Goal: Task Accomplishment & Management: Use online tool/utility

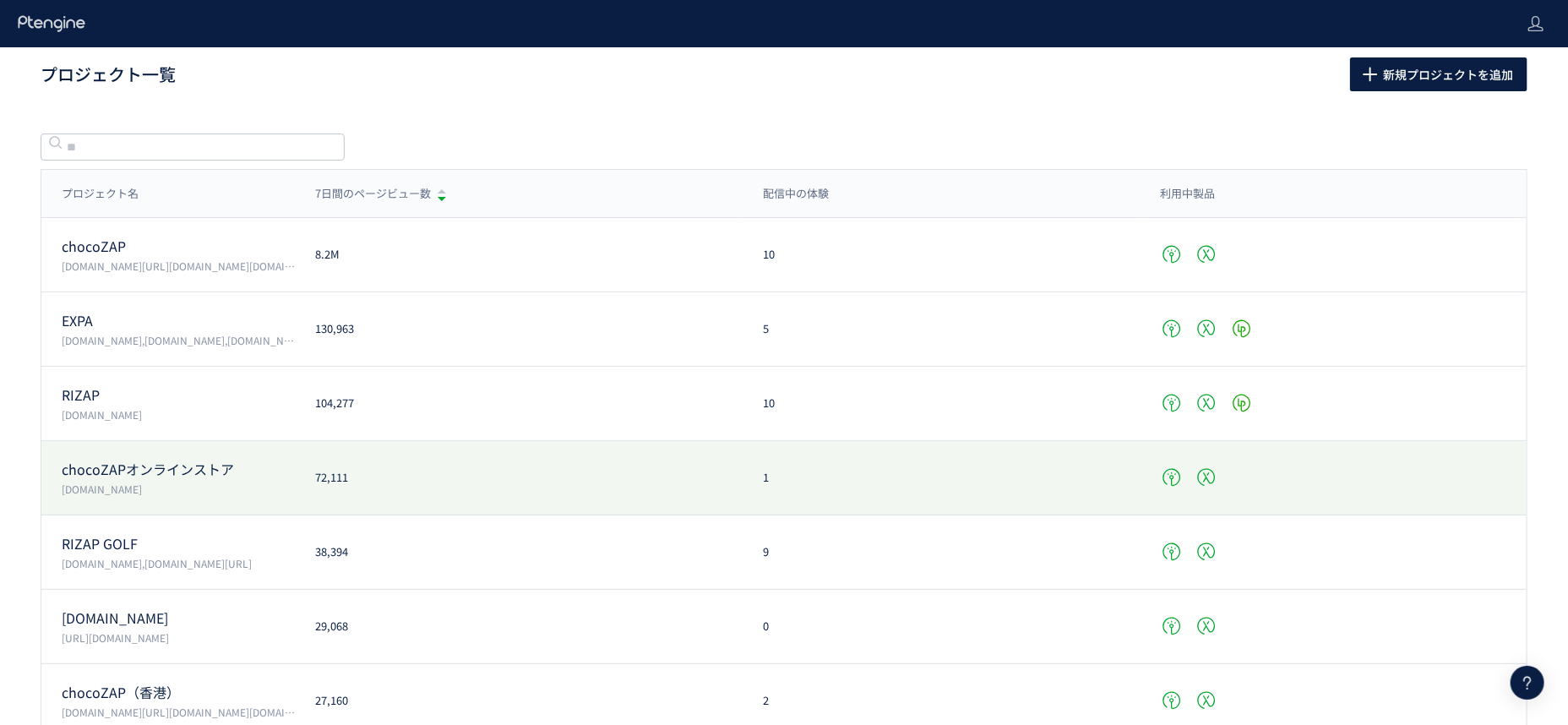
drag, startPoint x: 293, startPoint y: 335, endPoint x: 274, endPoint y: 446, distance: 112.6
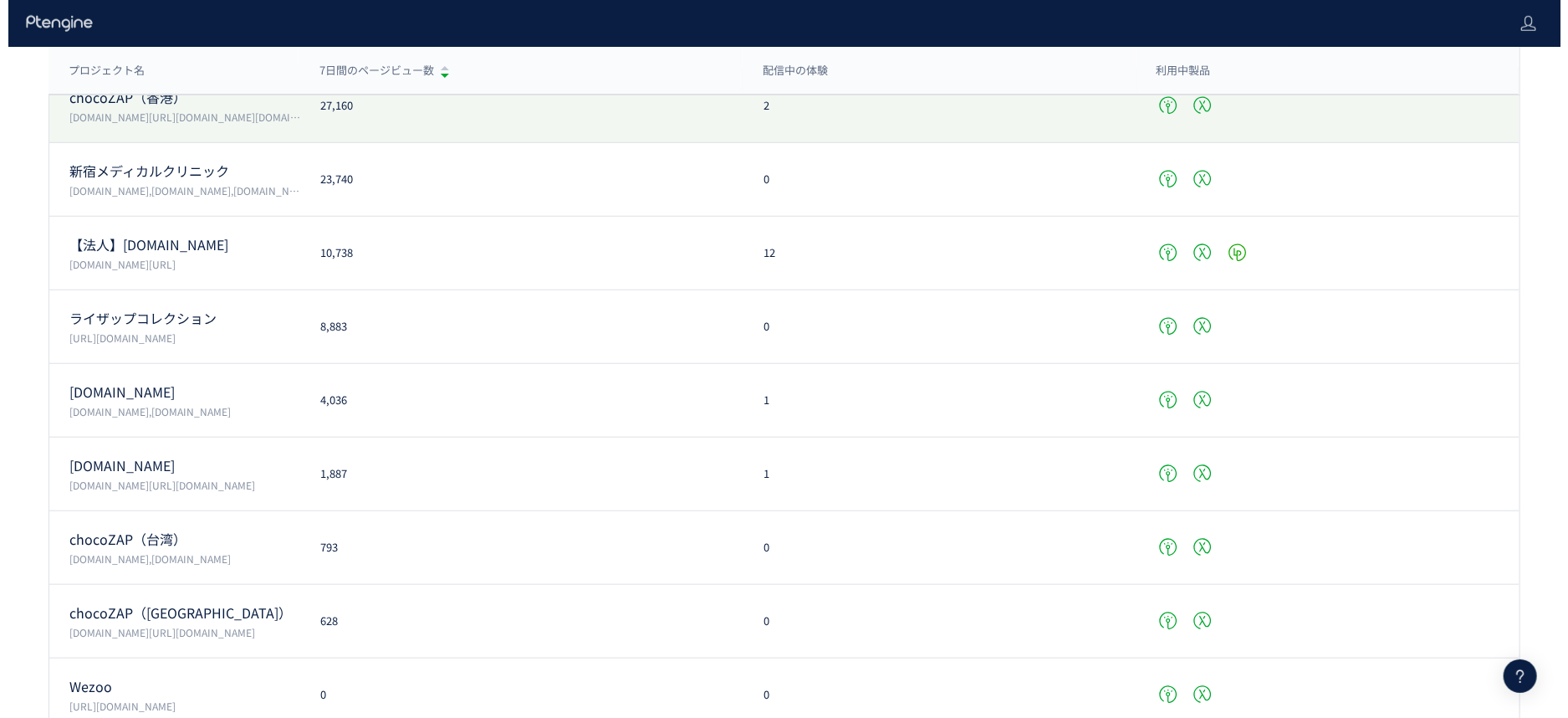
scroll to position [731, 0]
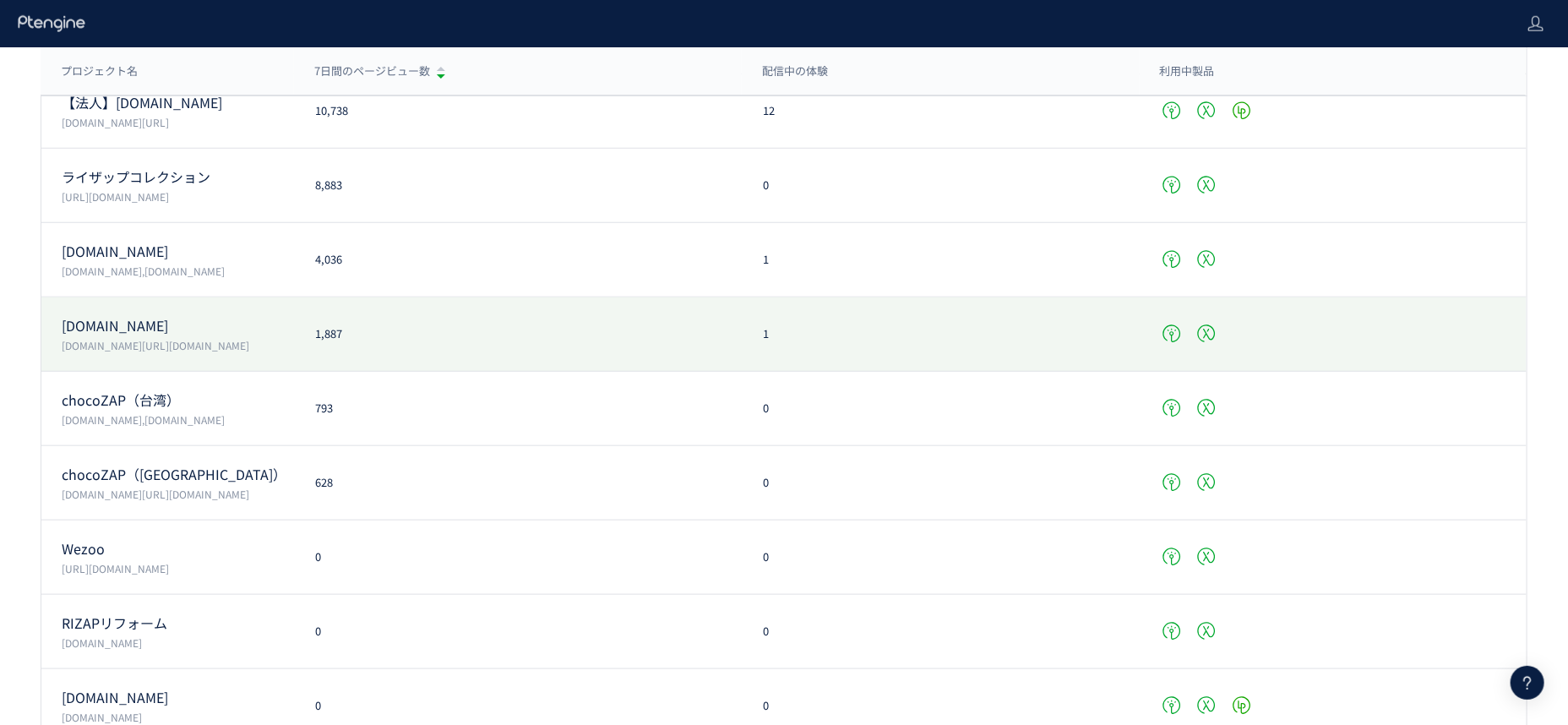
click at [225, 356] on div "[DOMAIN_NAME] [DOMAIN_NAME][URL][DOMAIN_NAME] 1,887 1" at bounding box center [784, 334] width 1485 height 74
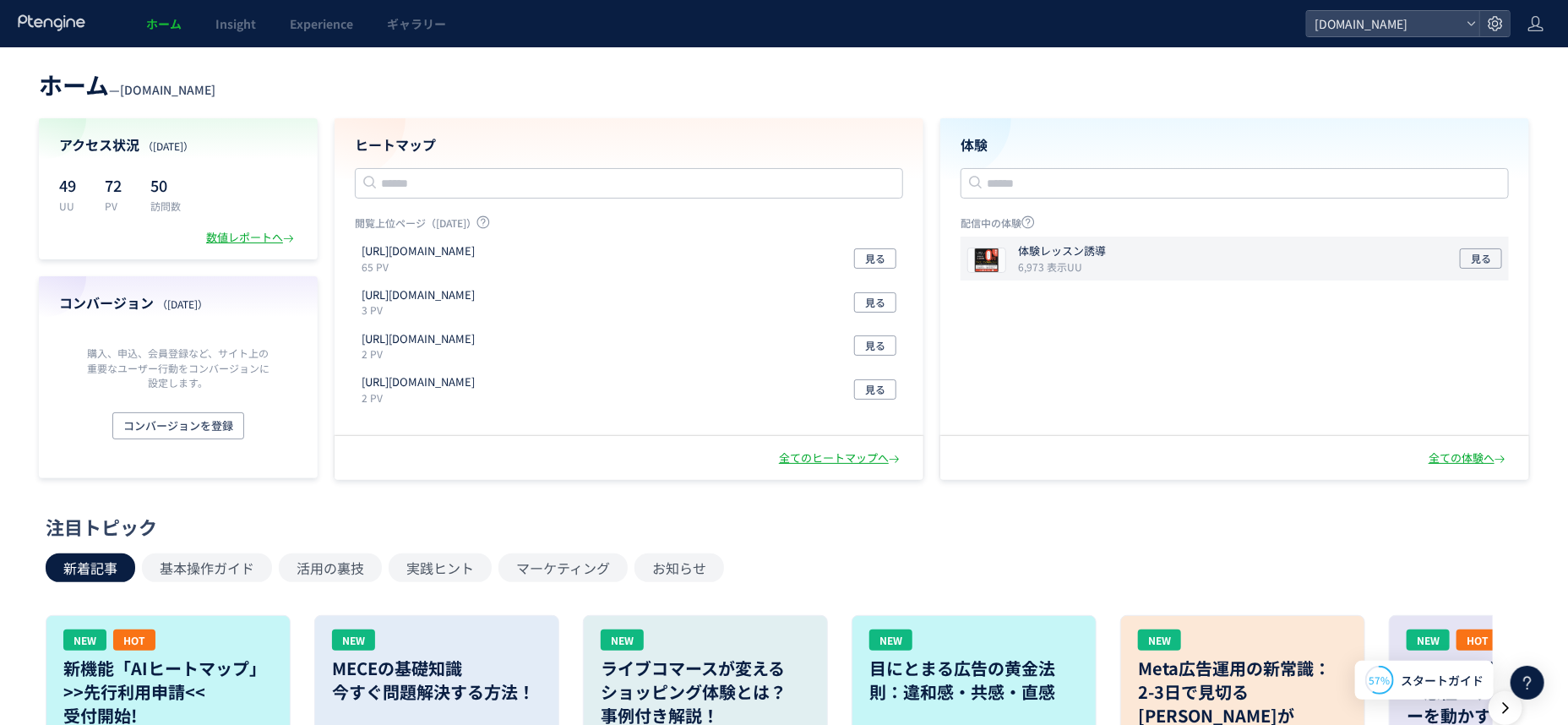
click at [1055, 269] on icon "6,973 表示UU" at bounding box center [1051, 266] width 64 height 15
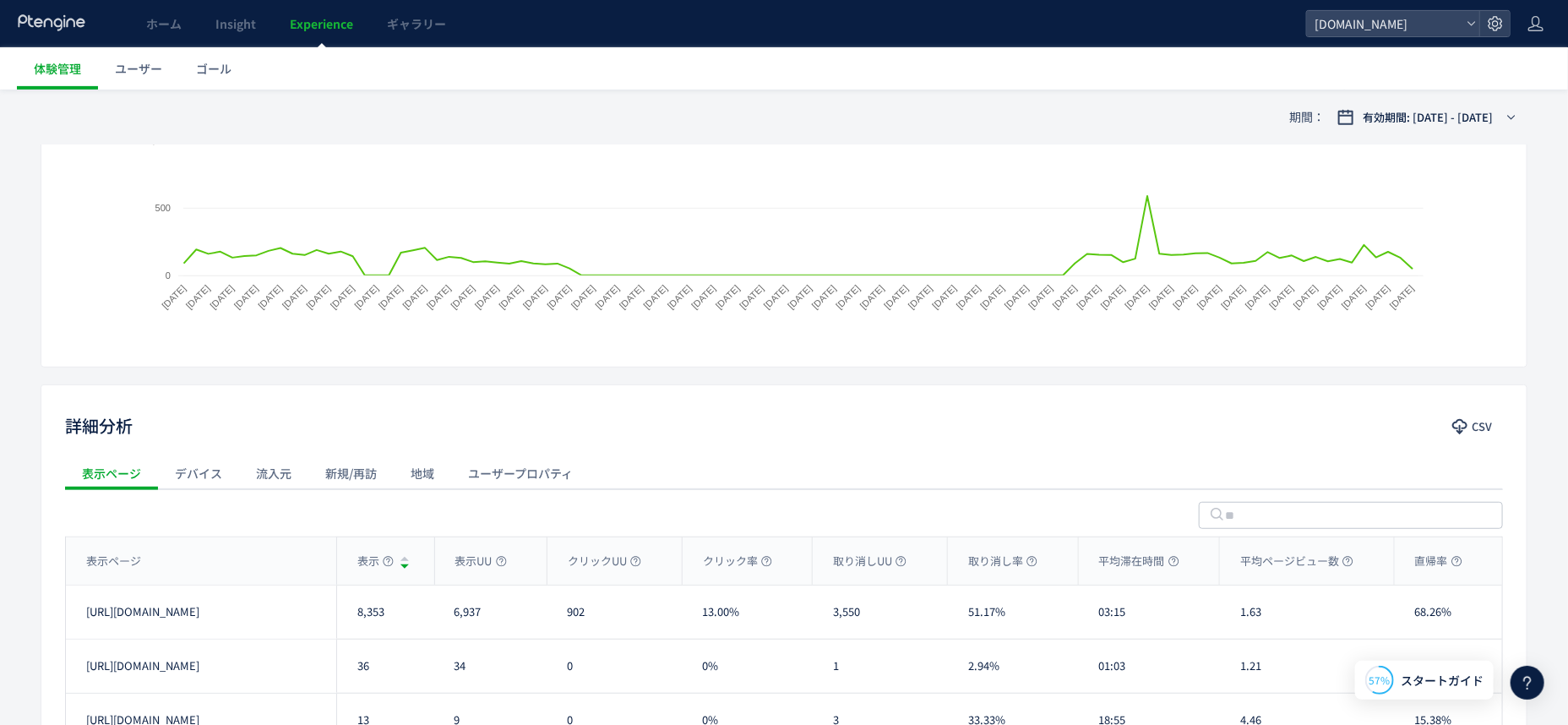
scroll to position [104, 0]
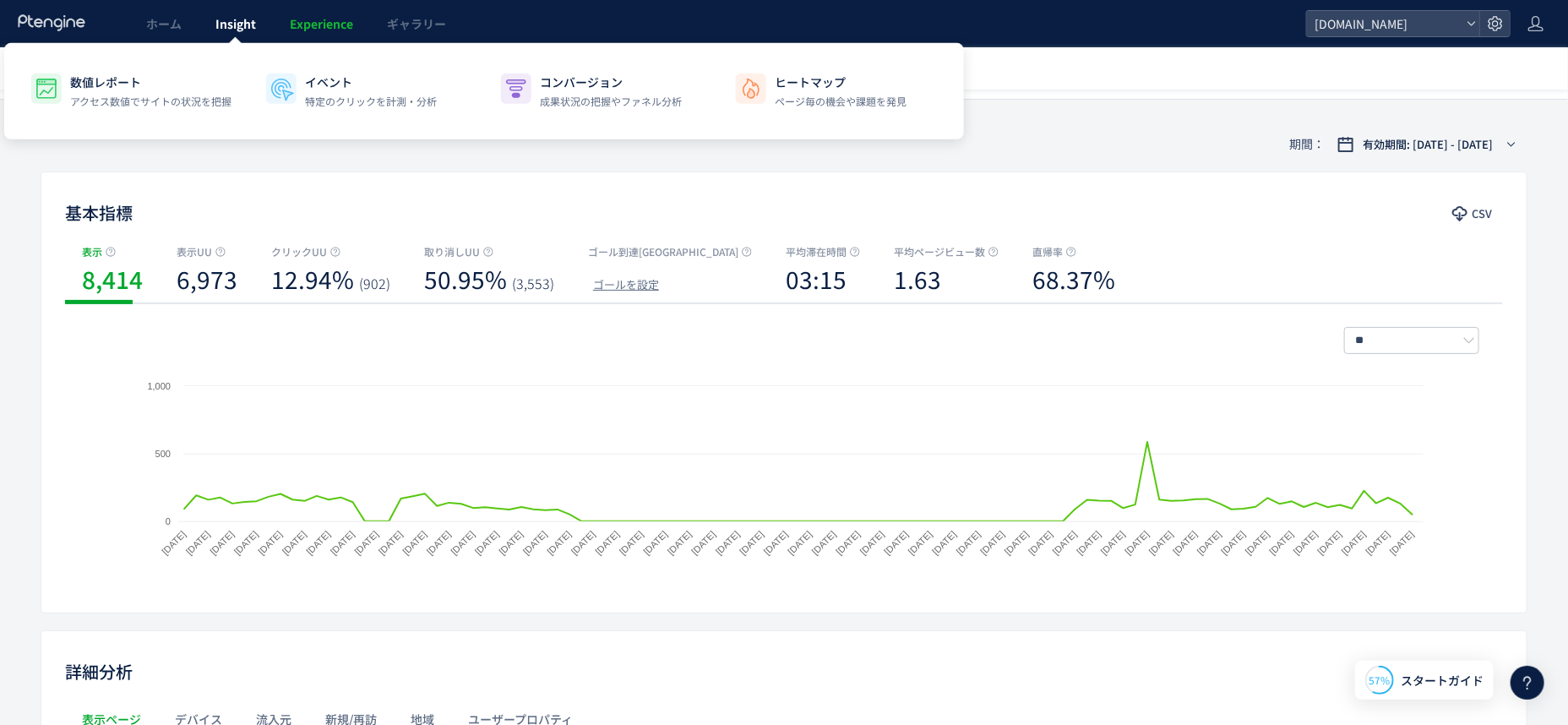
click at [256, 28] on link "Insight" at bounding box center [235, 23] width 74 height 47
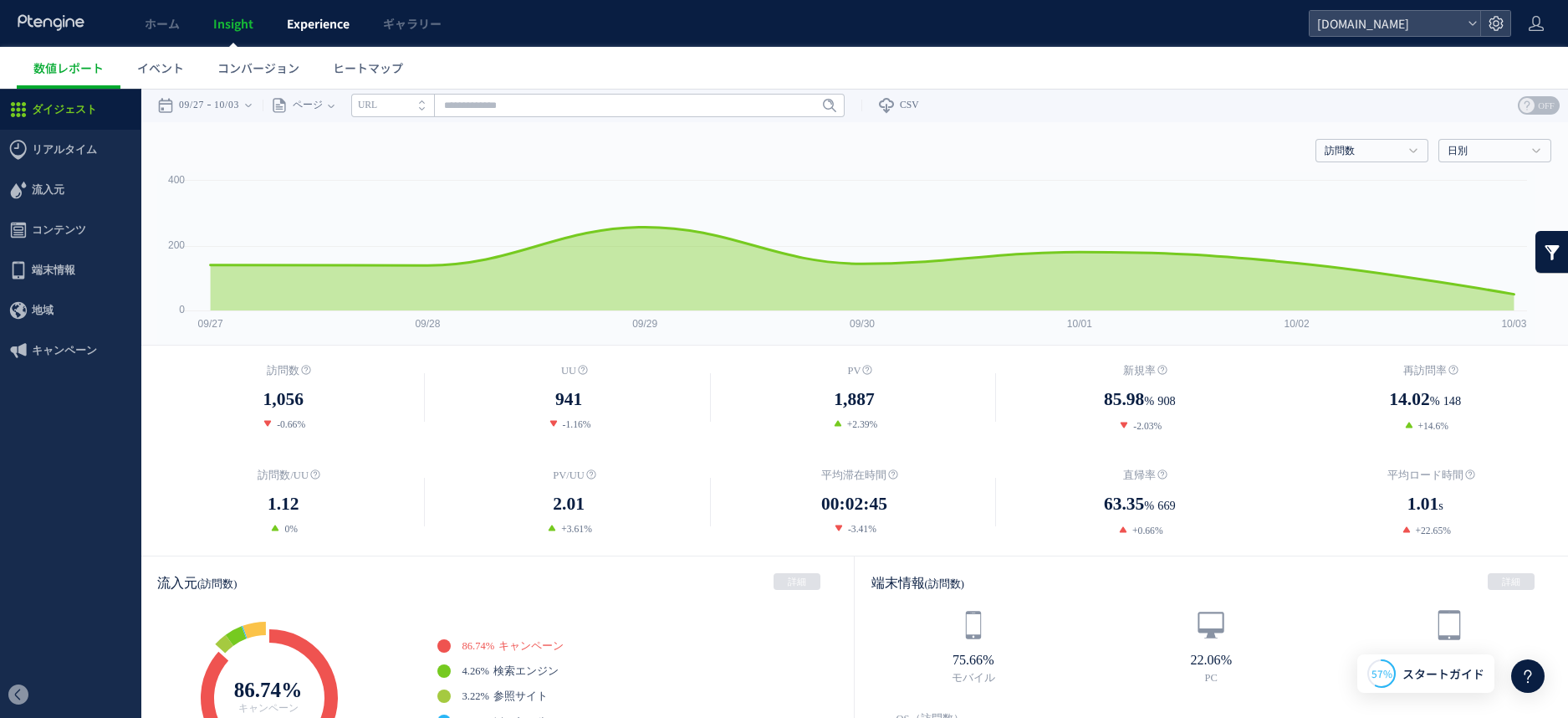
click at [323, 29] on span "Experience" at bounding box center [318, 22] width 63 height 16
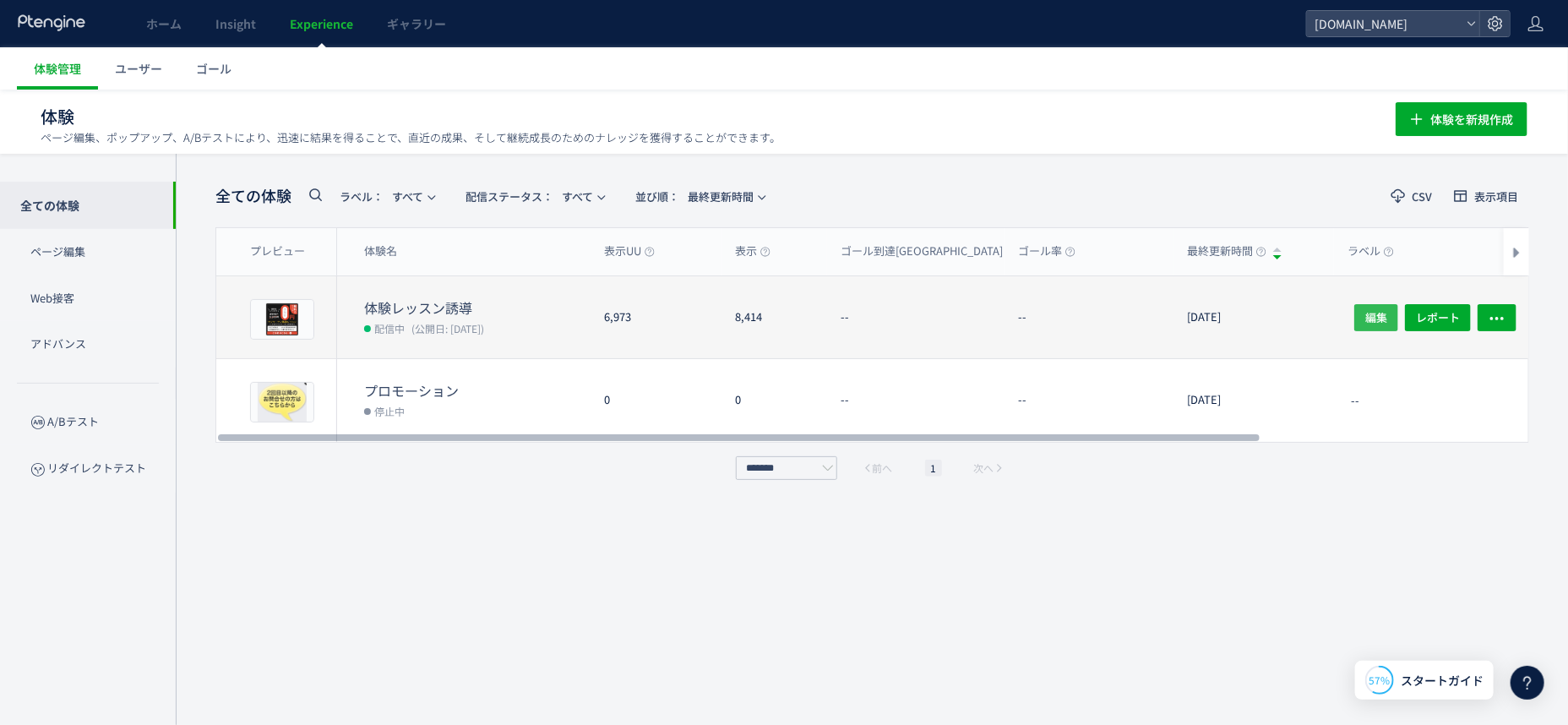
click at [1378, 314] on span "編集" at bounding box center [1376, 316] width 22 height 27
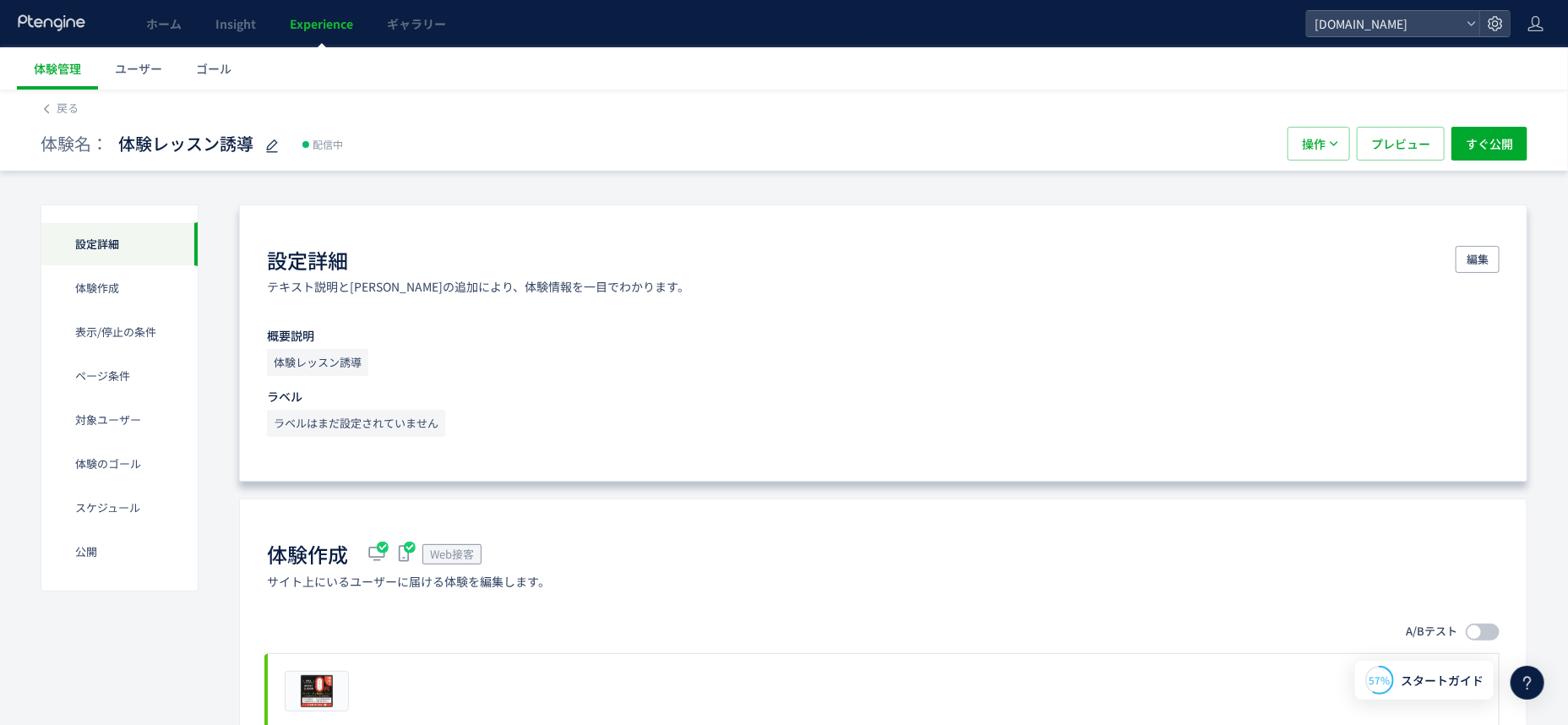
scroll to position [316, 0]
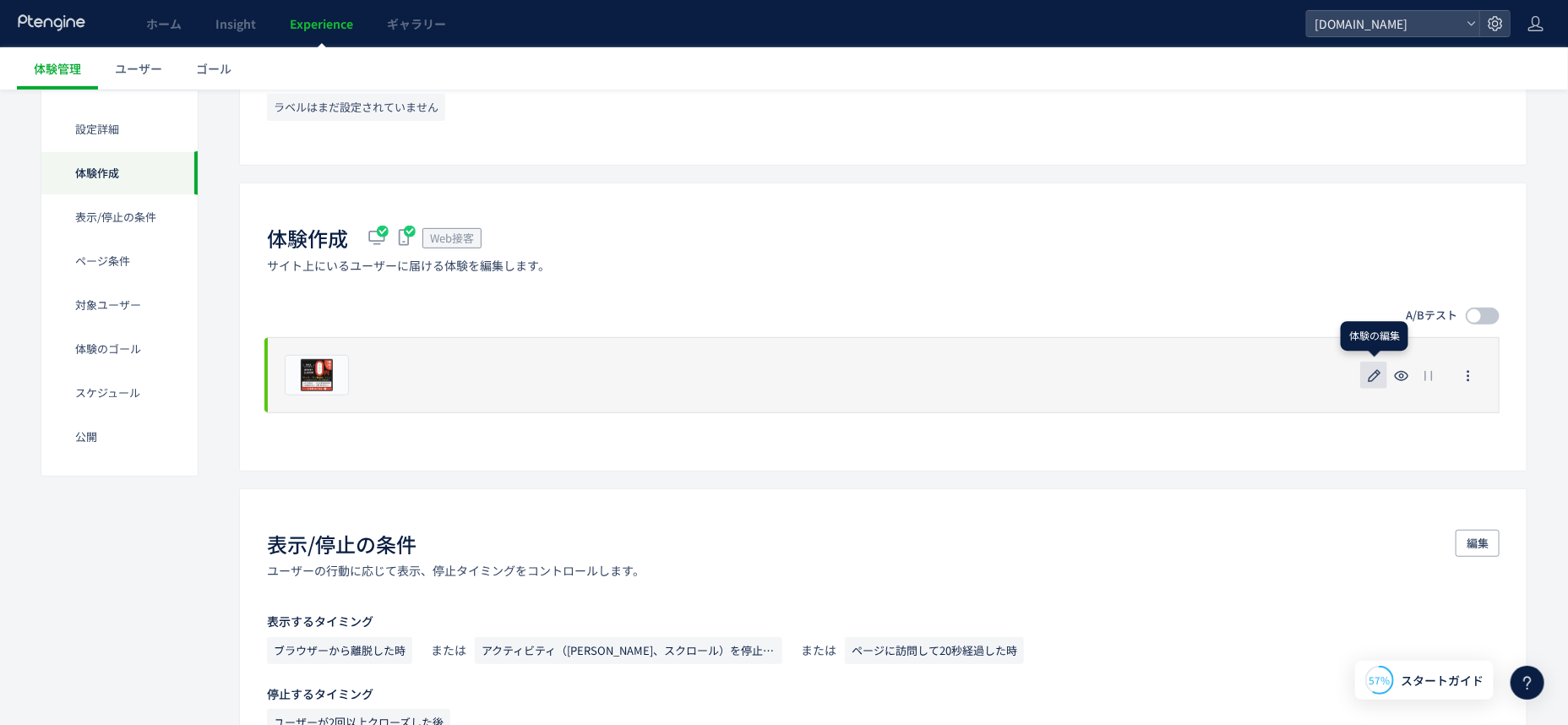
click at [1376, 378] on icon "button" at bounding box center [1375, 375] width 20 height 20
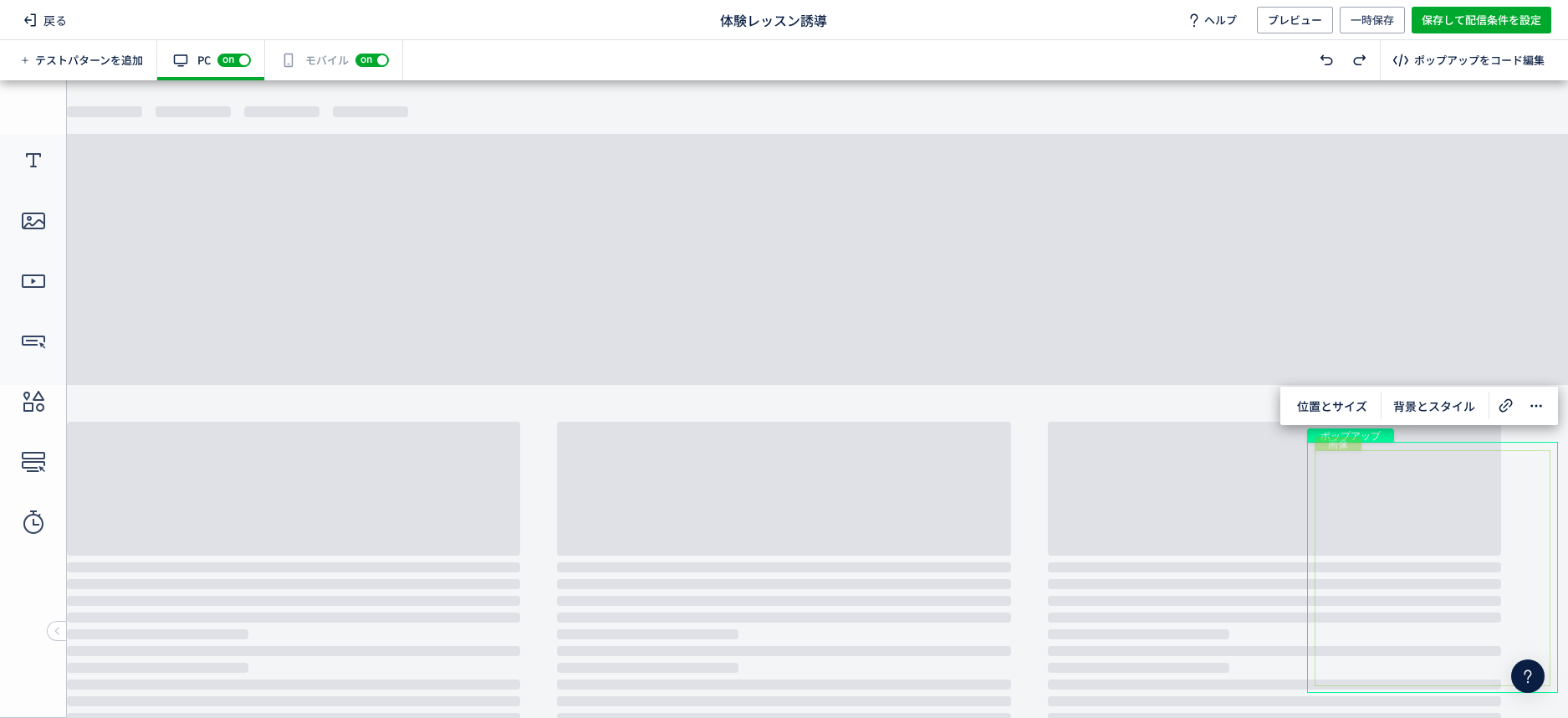
click at [1403, 470] on div "画像" at bounding box center [1433, 568] width 236 height 236
click at [1315, 415] on span "画像変更" at bounding box center [1301, 414] width 67 height 27
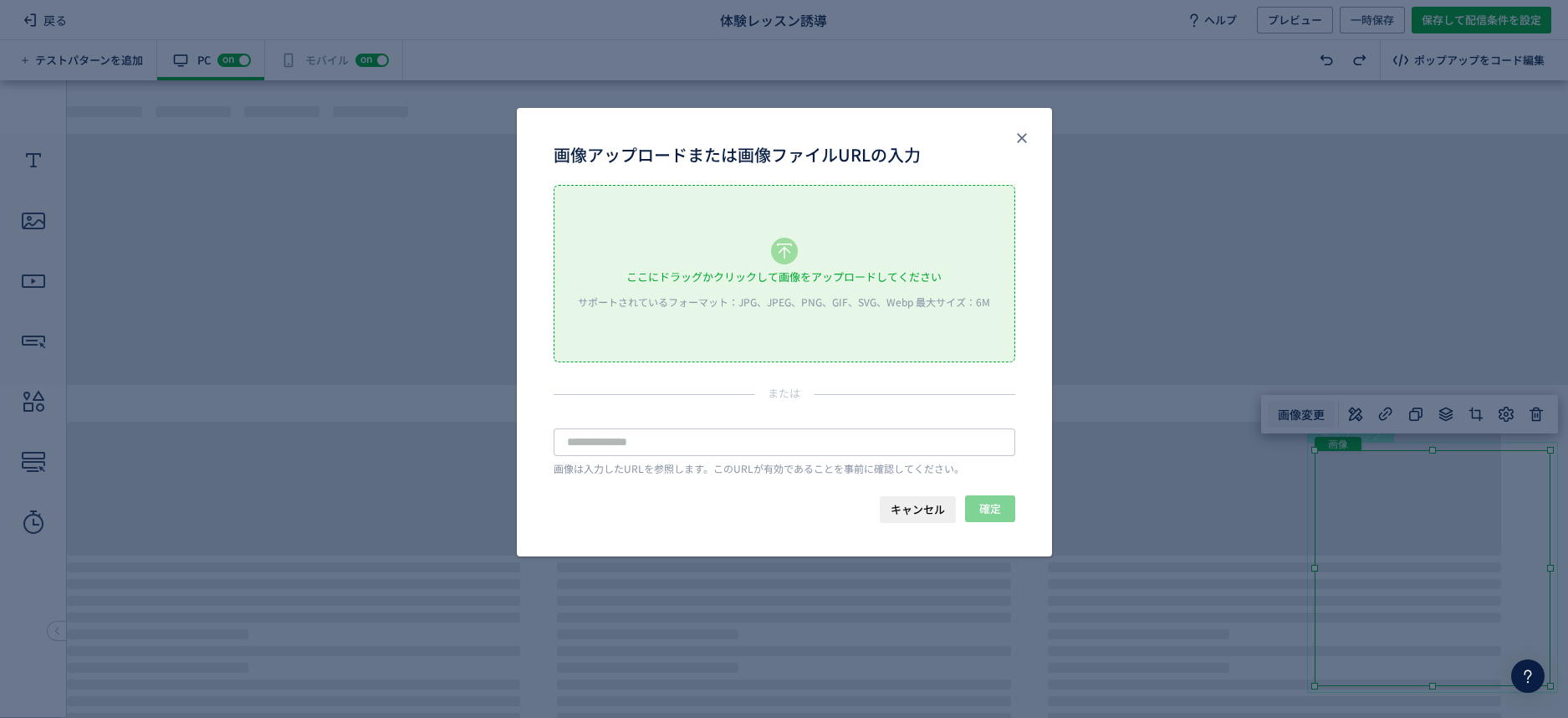
click at [856, 290] on div "ここにドラッグかクリックして画像をアップロードしてください サポートされているフォーマット：JPG、JPEG、PNG、GIF、SVG、Webp 最大サイズ：6M" at bounding box center [785, 273] width 460 height 176
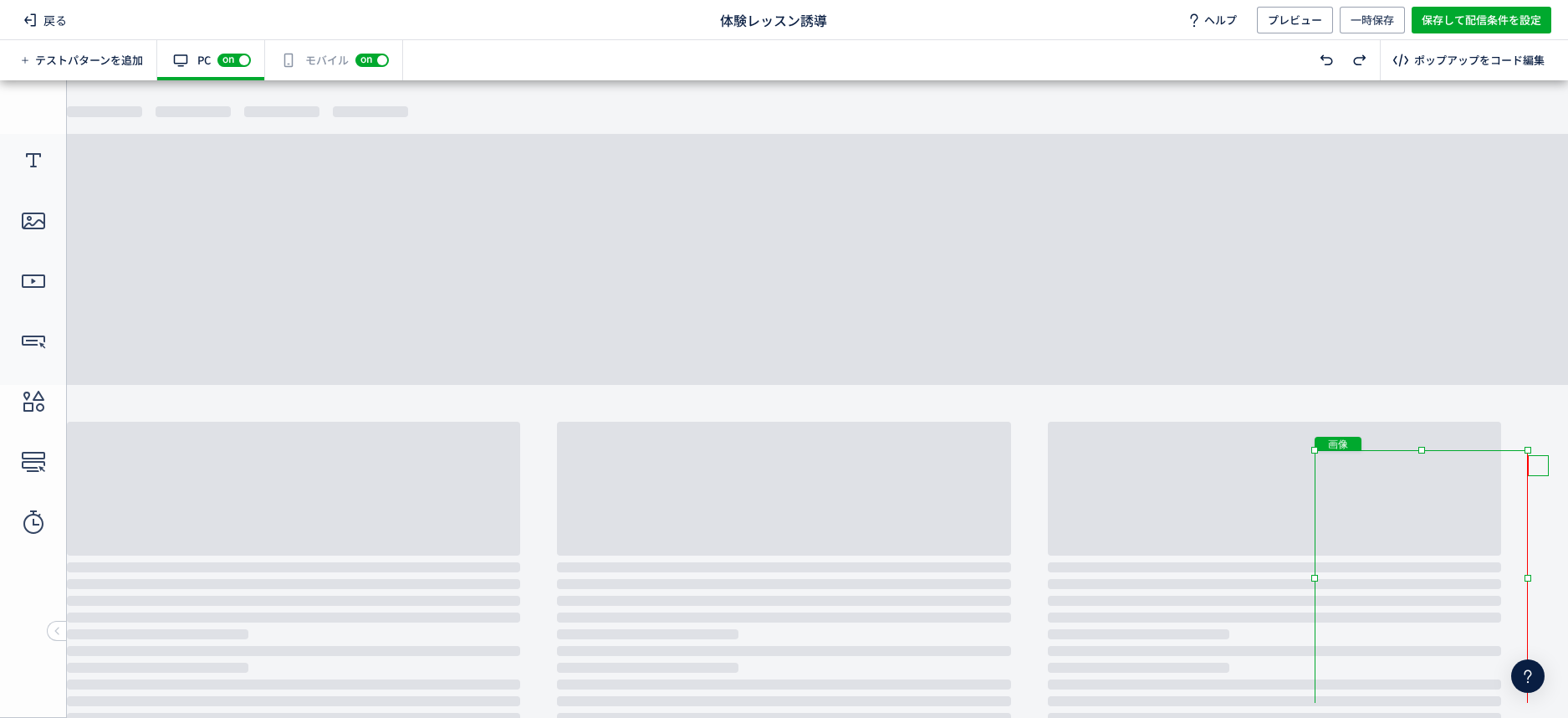
drag, startPoint x: 1508, startPoint y: 684, endPoint x: 1530, endPoint y: 760, distance: 79.1
click at [1534, 688] on body "undefined ポップアップ undefined ポップアップ クローズボタン 画像" at bounding box center [784, 391] width 1568 height 622
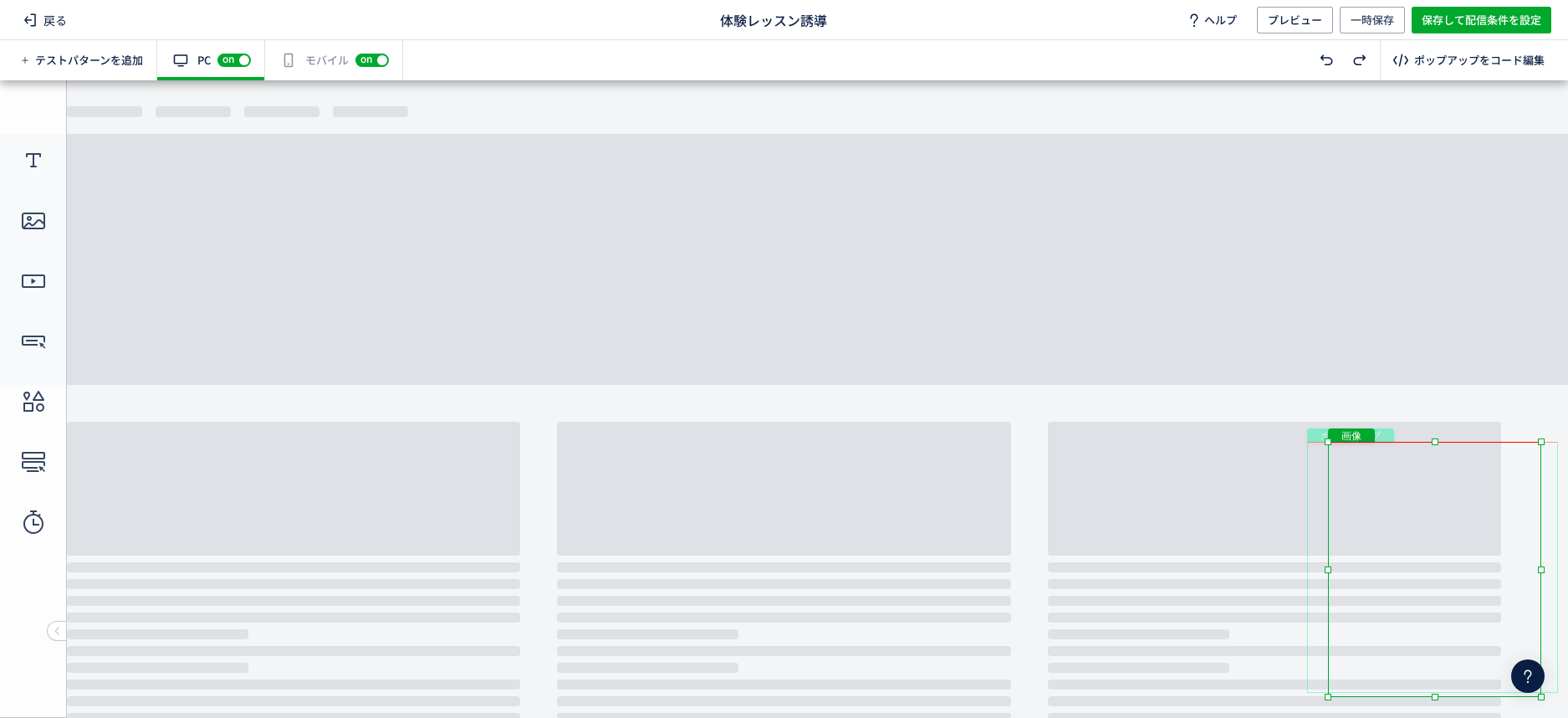
drag, startPoint x: 1500, startPoint y: 645, endPoint x: 1515, endPoint y: 633, distance: 19.2
click at [1515, 633] on div "画像" at bounding box center [1434, 569] width 214 height 255
drag, startPoint x: 1330, startPoint y: 696, endPoint x: 1335, endPoint y: 683, distance: 13.9
click at [1335, 683] on div "画像" at bounding box center [1436, 566] width 210 height 250
click at [1308, 612] on div "ポップアップ" at bounding box center [1432, 566] width 251 height 251
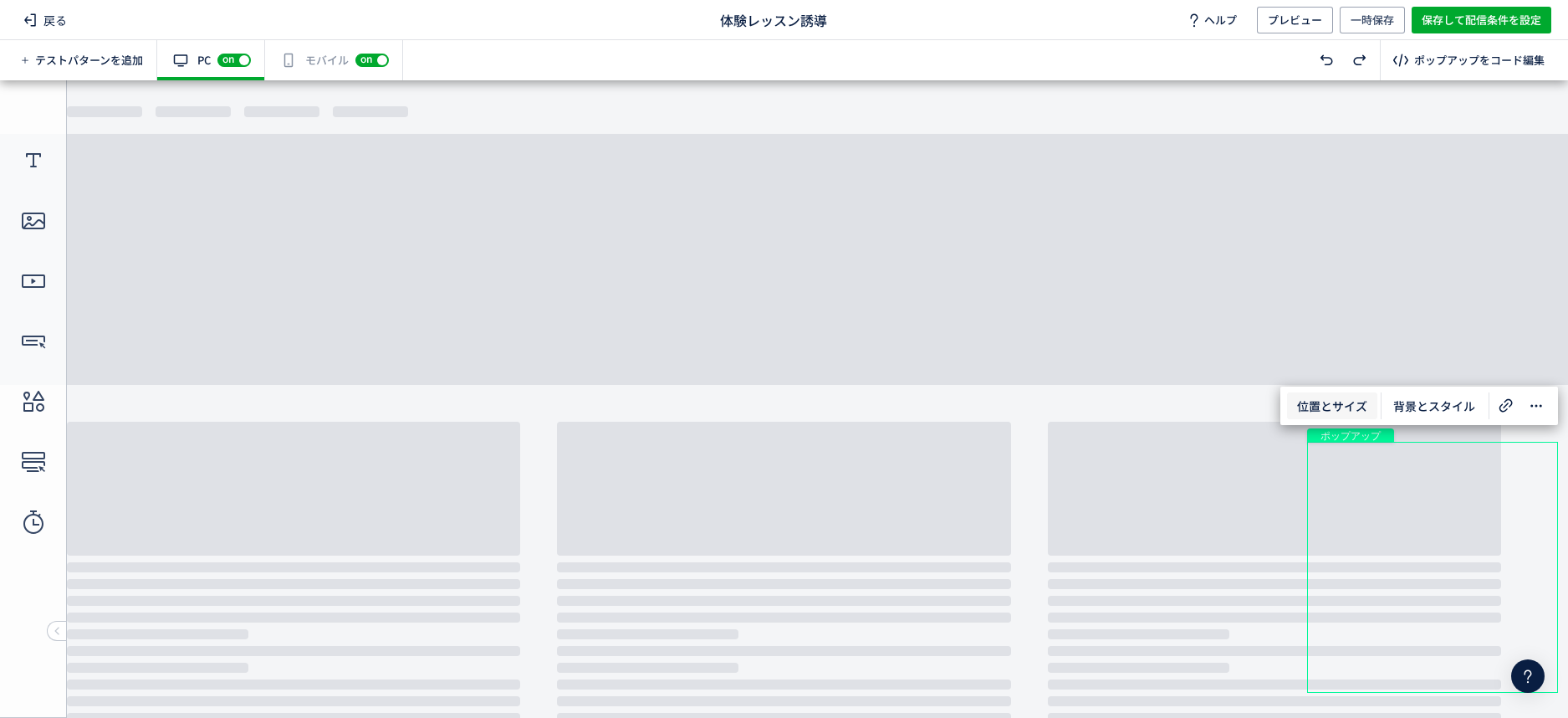
click at [1335, 412] on span "位置とサイズ" at bounding box center [1332, 405] width 90 height 27
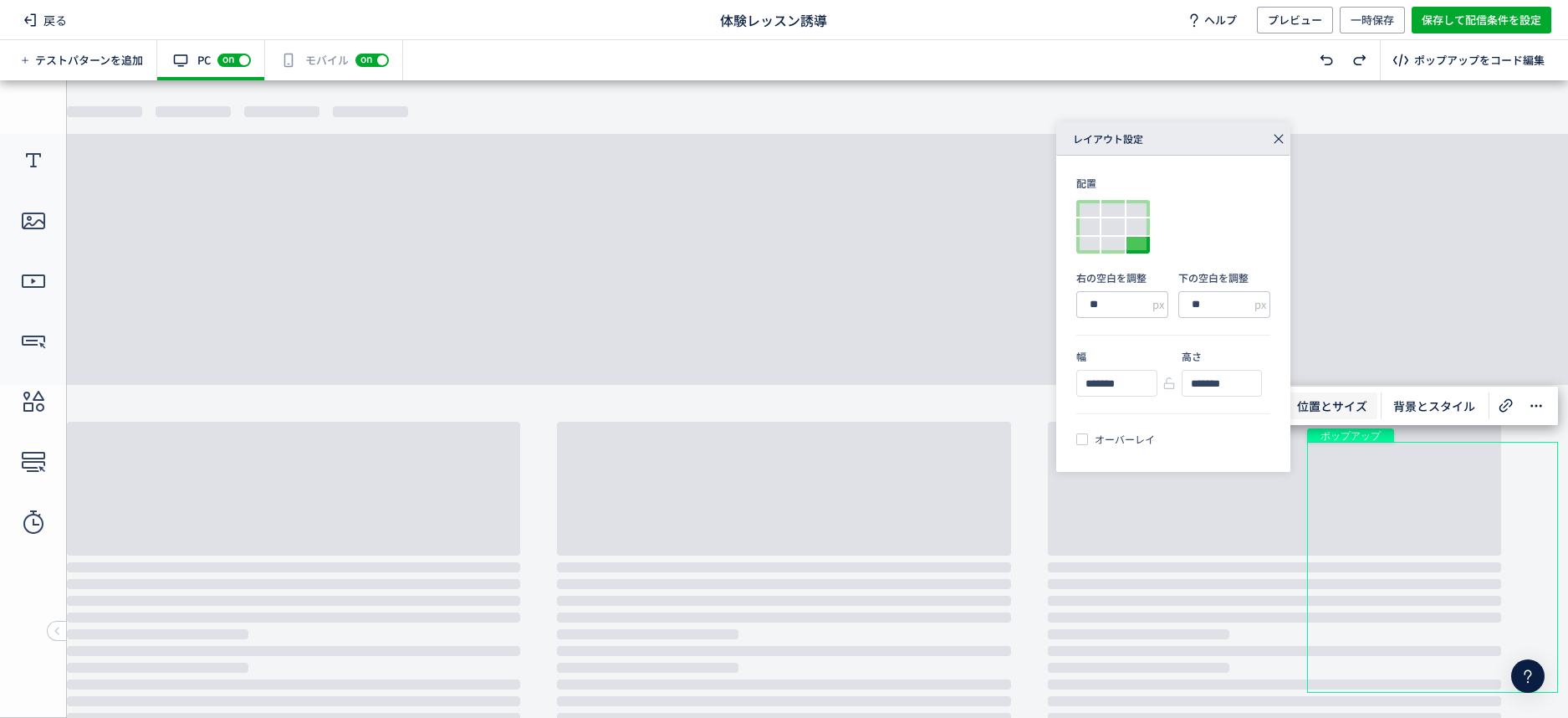
click at [1152, 299] on span "px" at bounding box center [1158, 304] width 12 height 16
click at [1129, 300] on input "**" at bounding box center [1122, 304] width 92 height 27
type input "*"
type input "**"
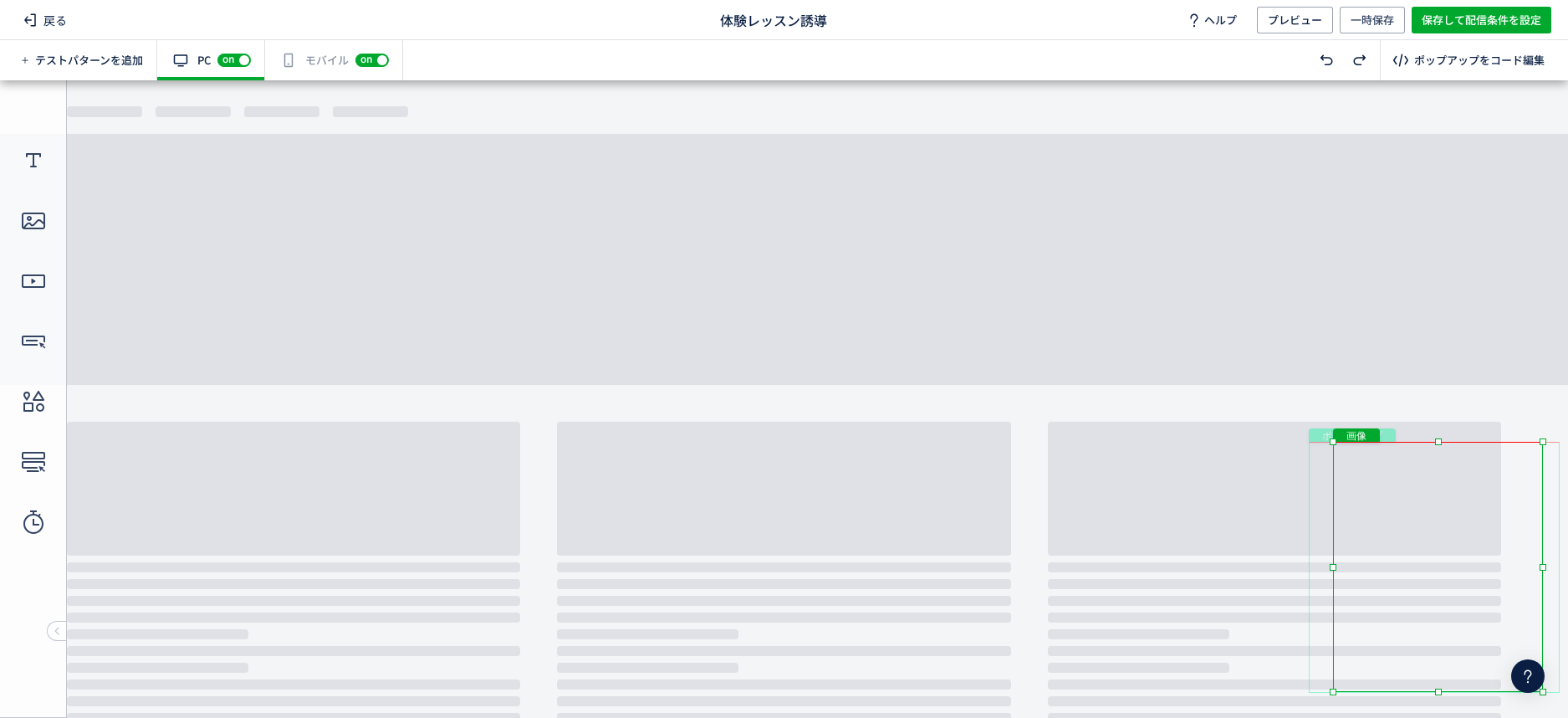
click at [1389, 520] on div "画像" at bounding box center [1438, 566] width 210 height 250
click at [1382, 515] on div "画像" at bounding box center [1438, 566] width 210 height 250
click at [1404, 323] on body "undefined ポップアップ undefined ポップアップ クローズボタン 画像" at bounding box center [784, 391] width 1568 height 622
click at [1457, 518] on div "画像" at bounding box center [1438, 565] width 210 height 249
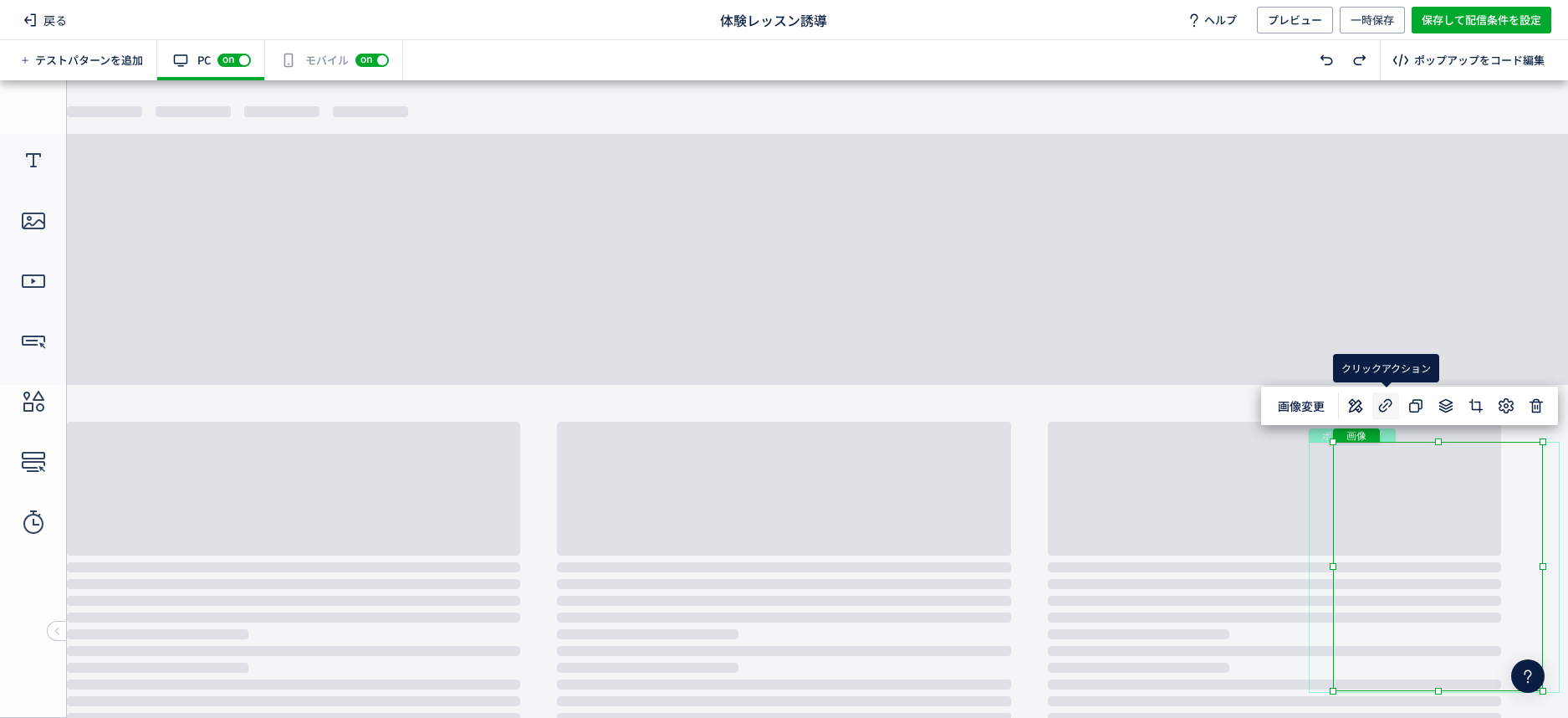
click at [1385, 408] on icon at bounding box center [1385, 405] width 20 height 20
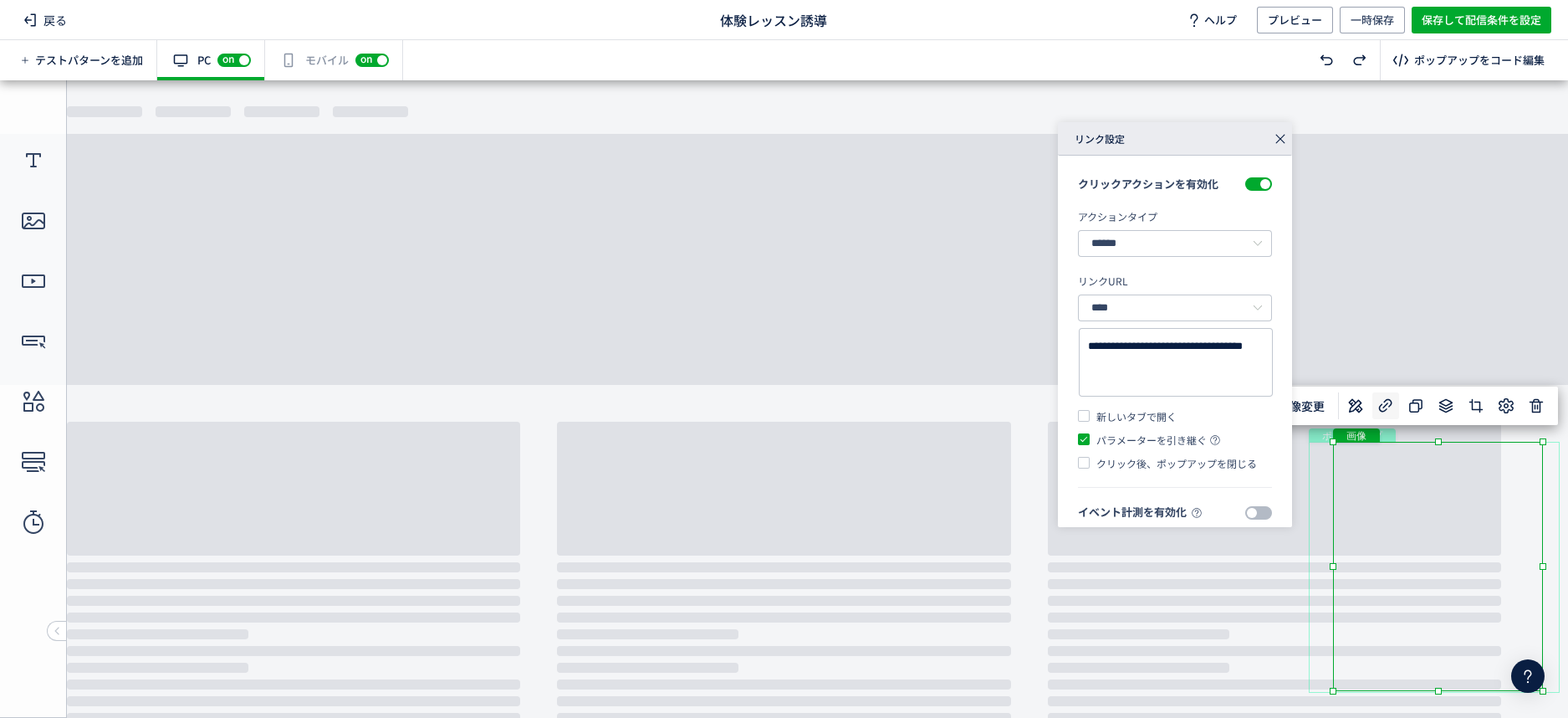
click at [1320, 251] on body "undefined ポップアップ undefined ポップアップ クローズボタン 画像" at bounding box center [784, 391] width 1568 height 622
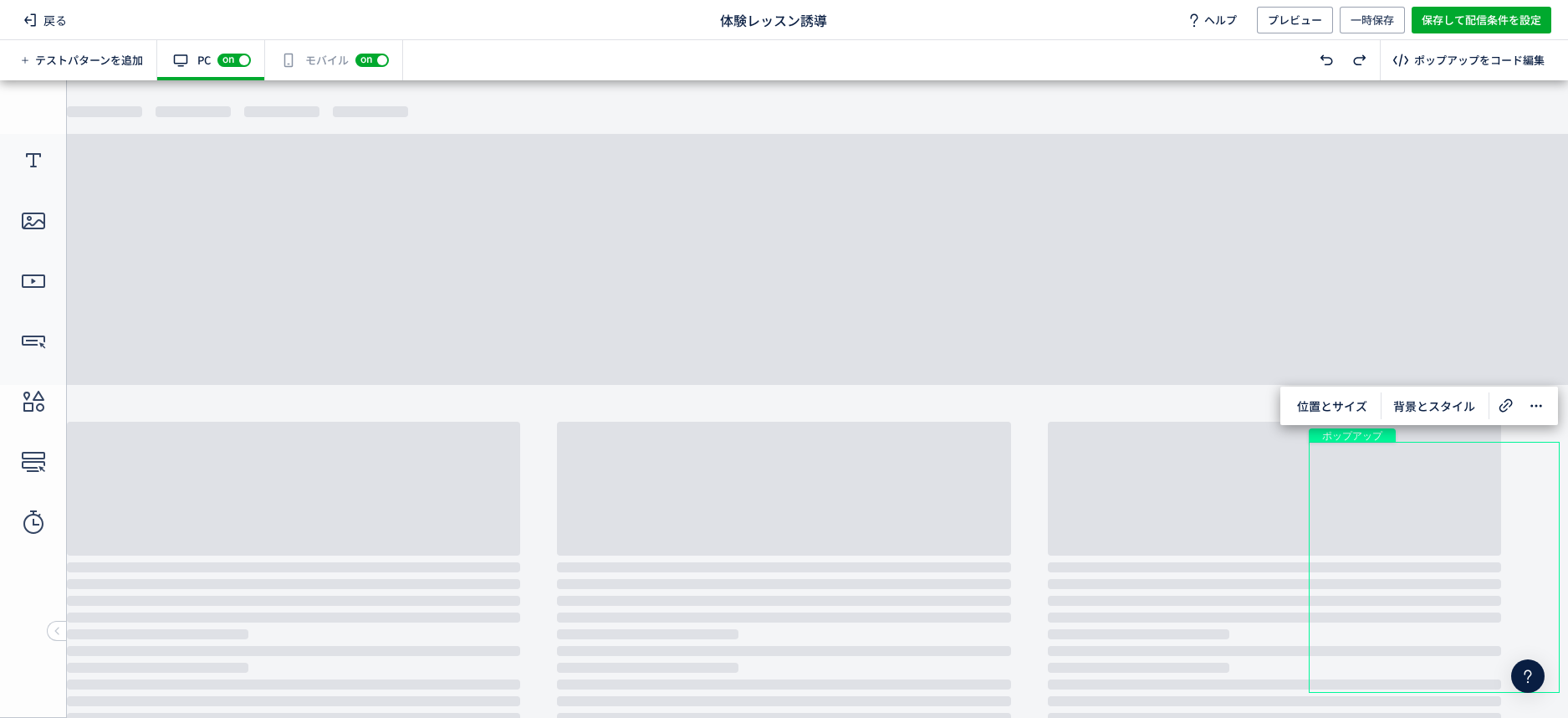
click at [327, 68] on div "有効な編集箇所が確認されません モバイル off on" at bounding box center [334, 60] width 138 height 41
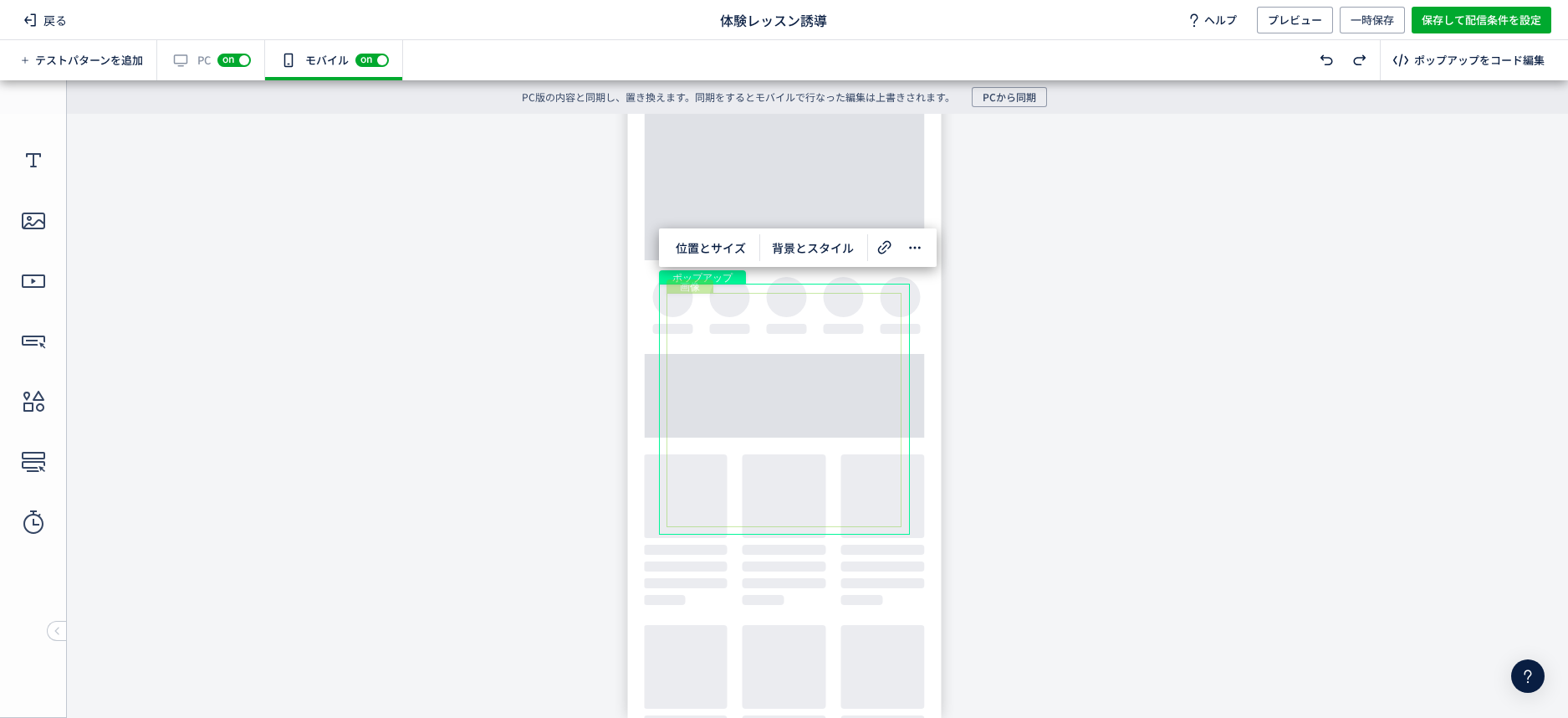
click at [852, 378] on div "画像" at bounding box center [784, 410] width 235 height 234
click at [707, 262] on span "画像変更" at bounding box center [706, 256] width 67 height 27
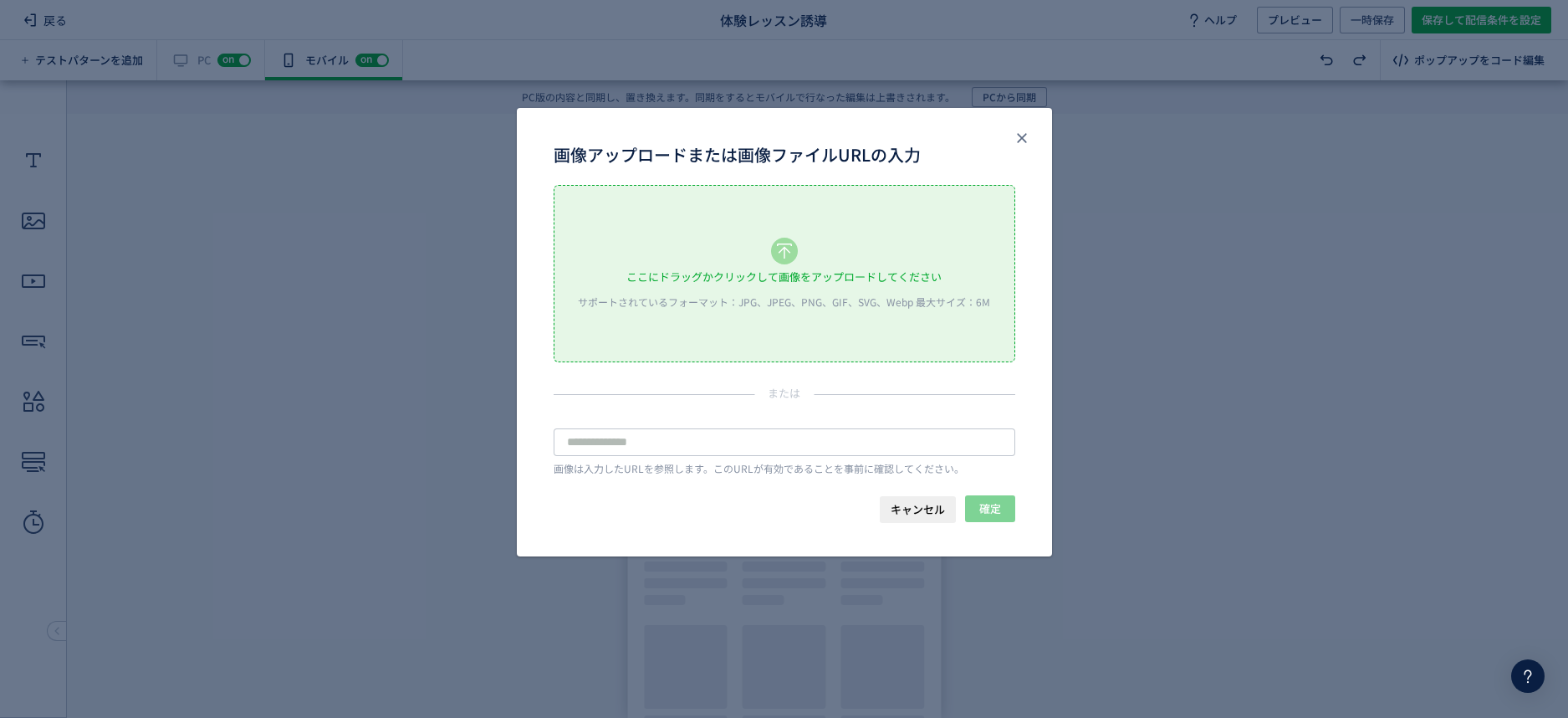
click at [793, 263] on div "ここにドラッグかクリックして画像をアップロードしてください サポートされているフォーマット：JPG、JPEG、PNG、GIF、SVG、Webp 最大サイズ：6M" at bounding box center [785, 273] width 460 height 176
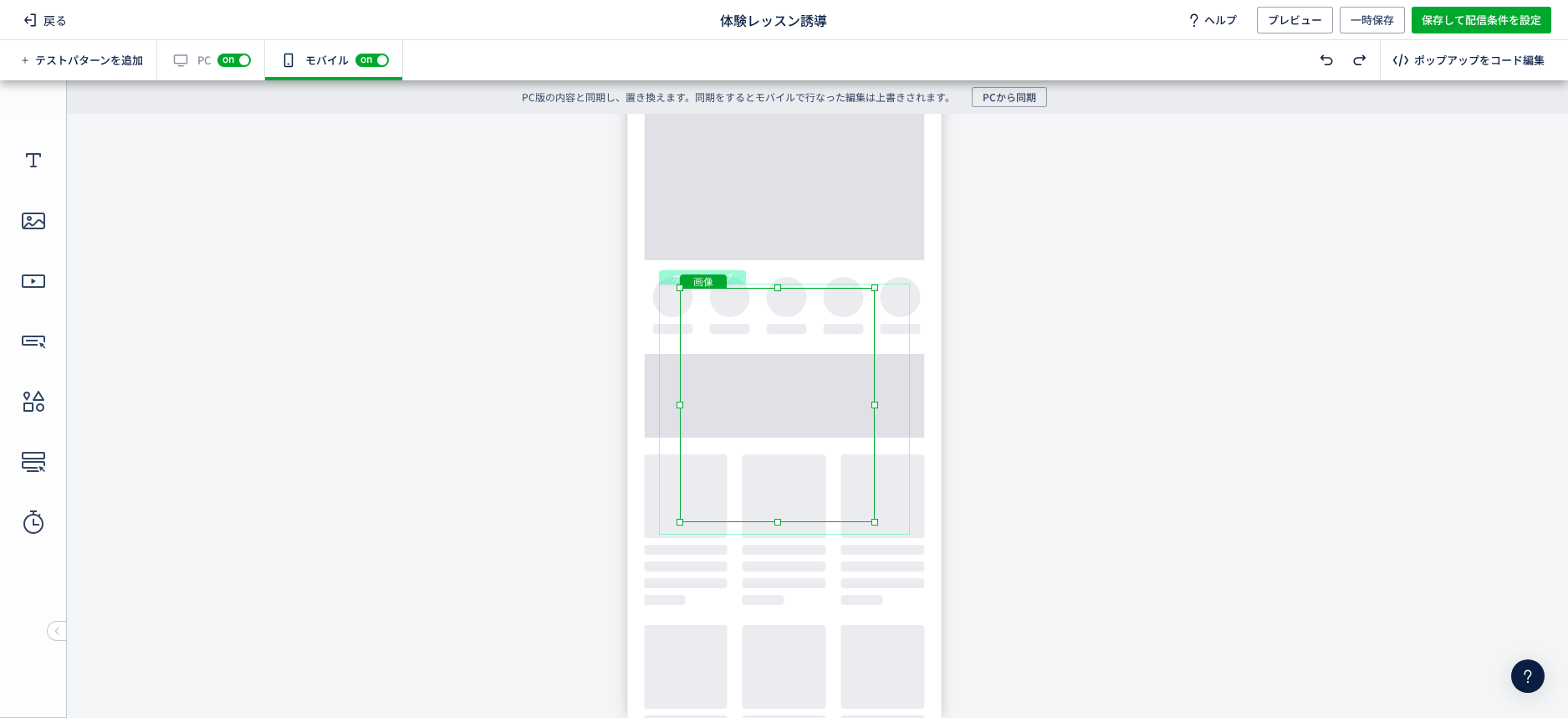
drag, startPoint x: 790, startPoint y: 422, endPoint x: 806, endPoint y: 417, distance: 16.8
click at [806, 417] on div "画像" at bounding box center [777, 405] width 195 height 234
drag, startPoint x: 872, startPoint y: 521, endPoint x: 890, endPoint y: 530, distance: 20.1
click at [890, 530] on body "undefined ポップアップ undefined ポップアップ クローズボタン 画像" at bounding box center [784, 408] width 1568 height 589
click at [874, 509] on div "画像" at bounding box center [784, 407] width 205 height 247
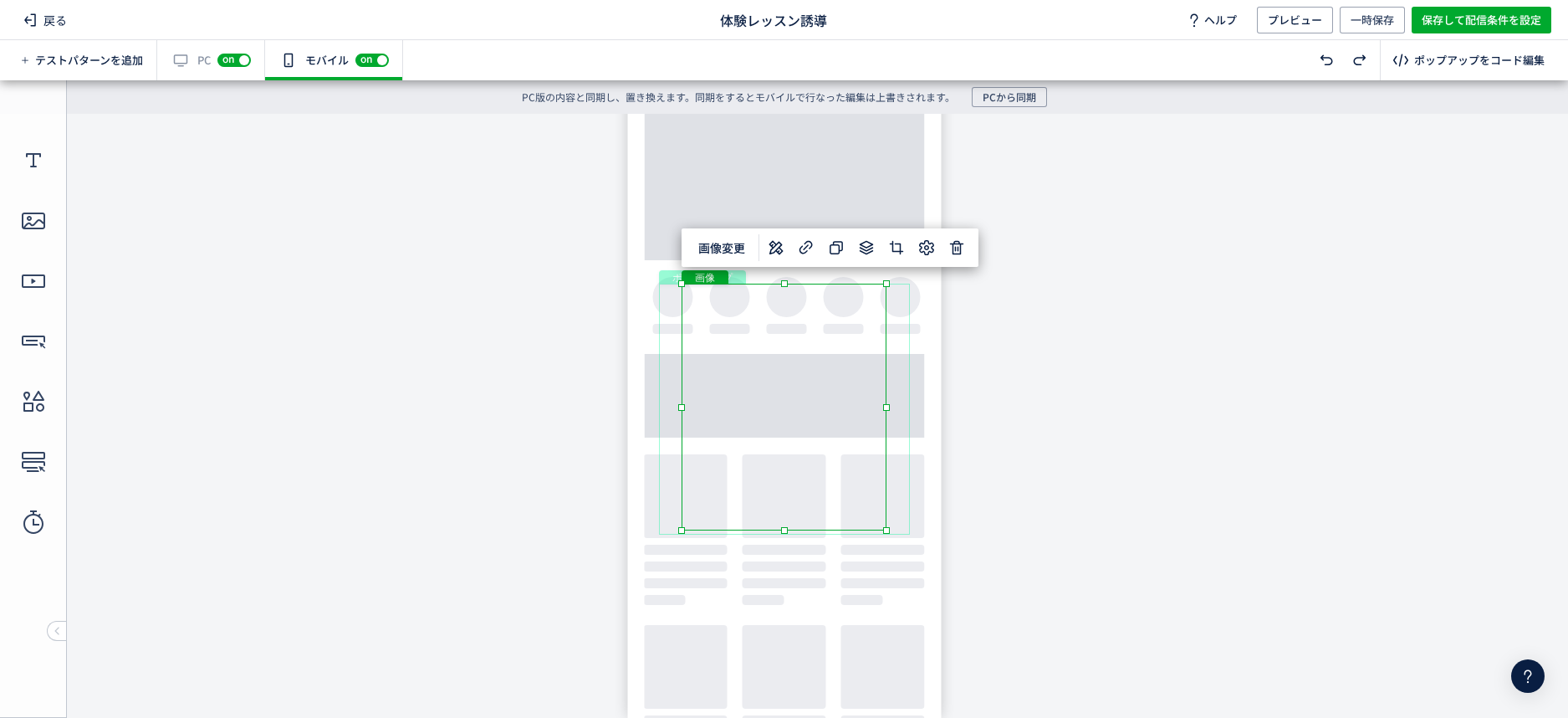
click at [1086, 372] on body "undefined ポップアップ undefined ポップアップ クローズボタン 画像" at bounding box center [784, 408] width 1568 height 589
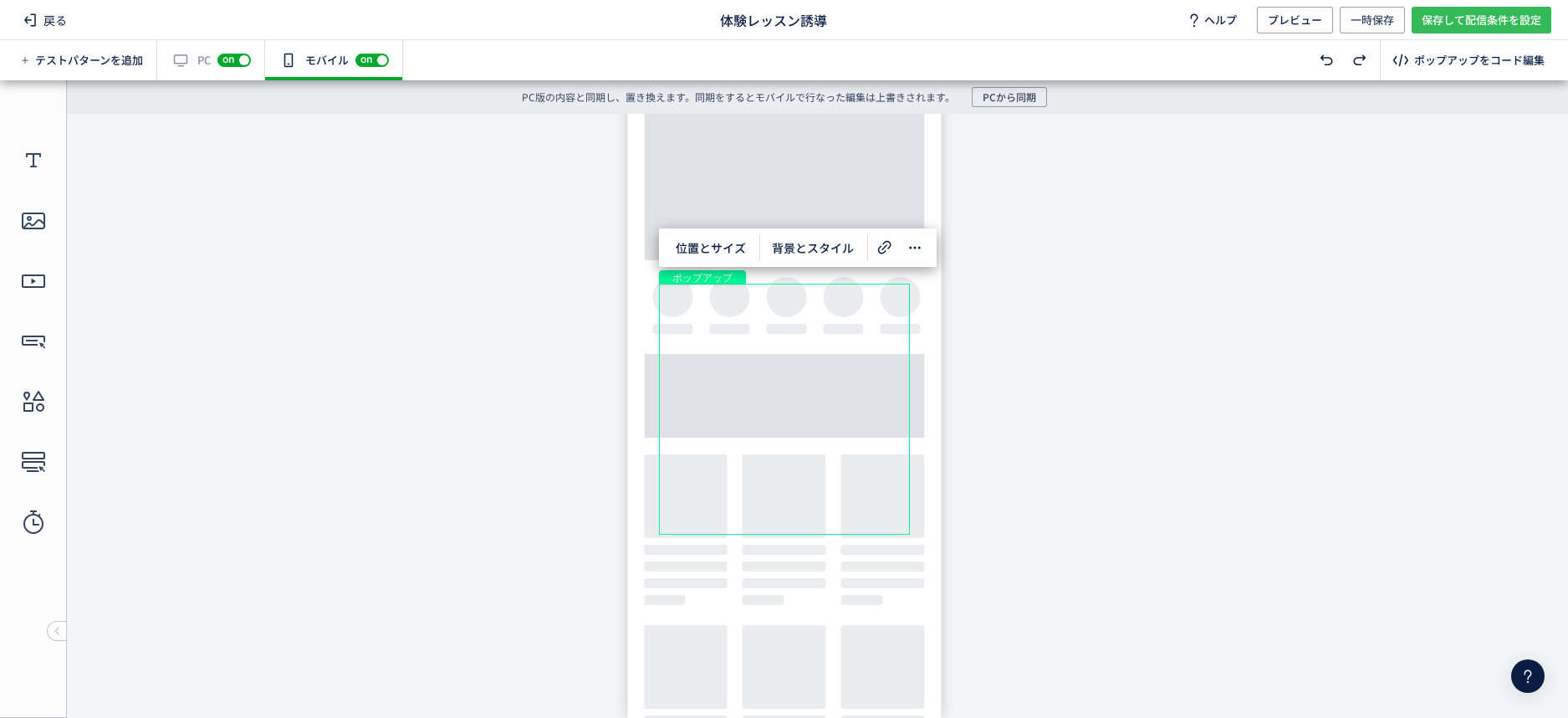
click at [1490, 24] on span "保存して配信条件を設定" at bounding box center [1481, 20] width 120 height 27
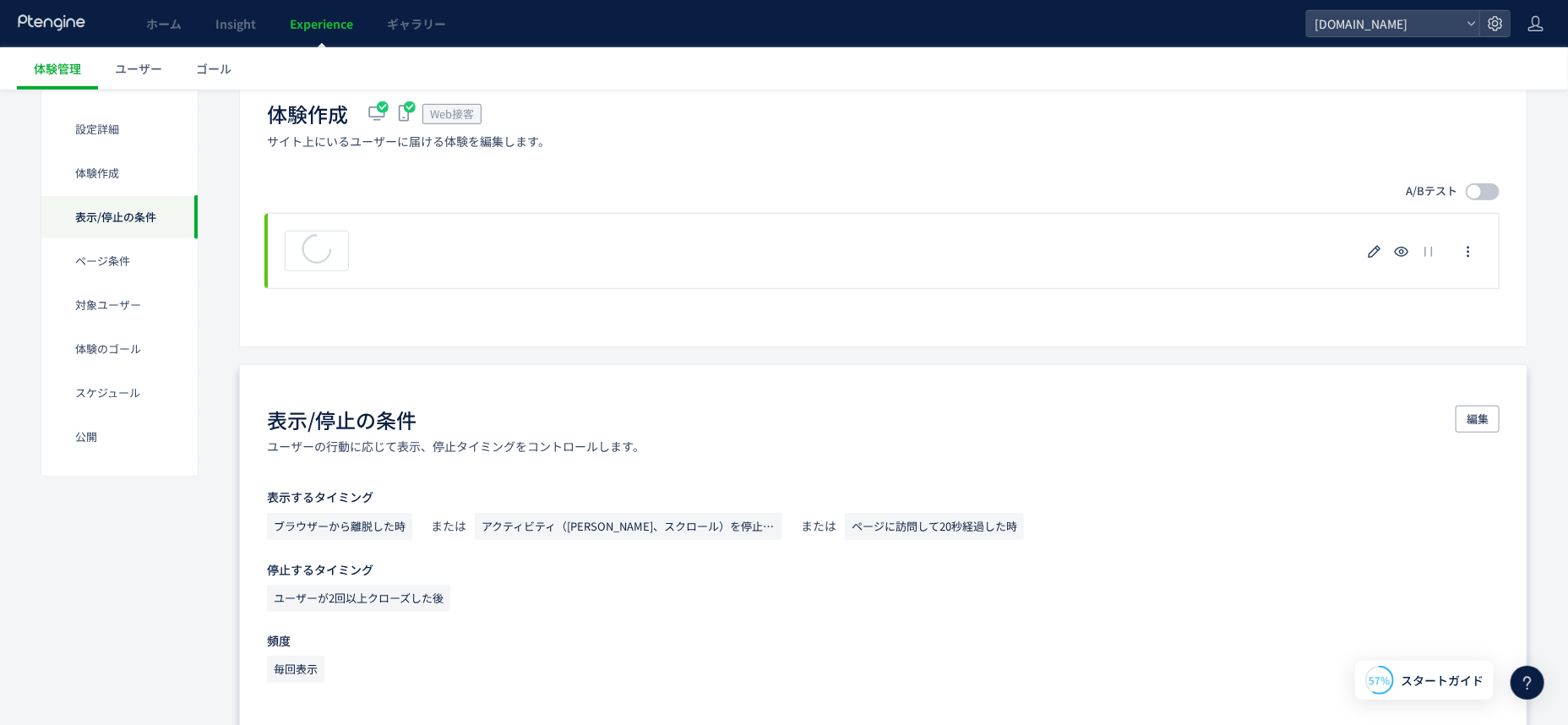
scroll to position [738, 0]
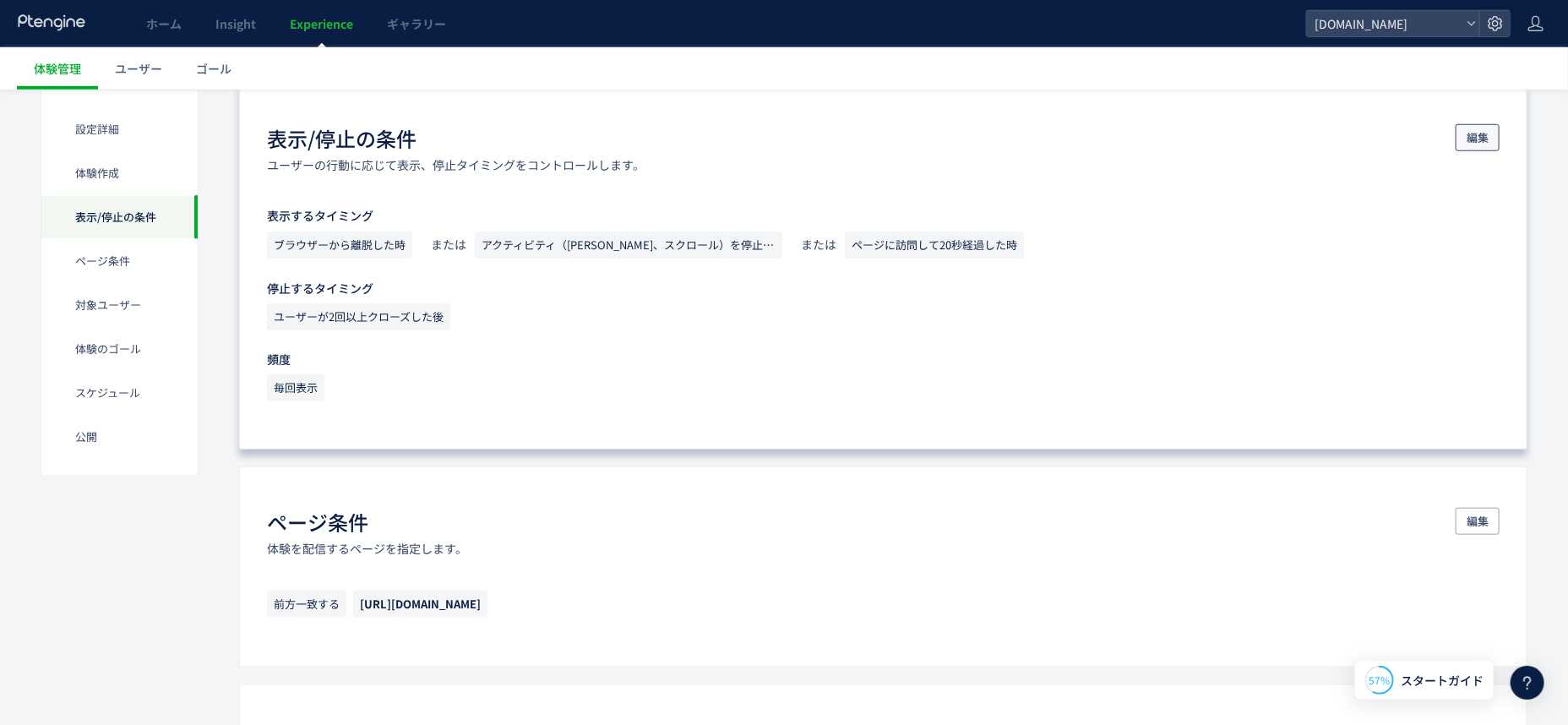
click at [1477, 136] on span "編集" at bounding box center [1477, 138] width 22 height 27
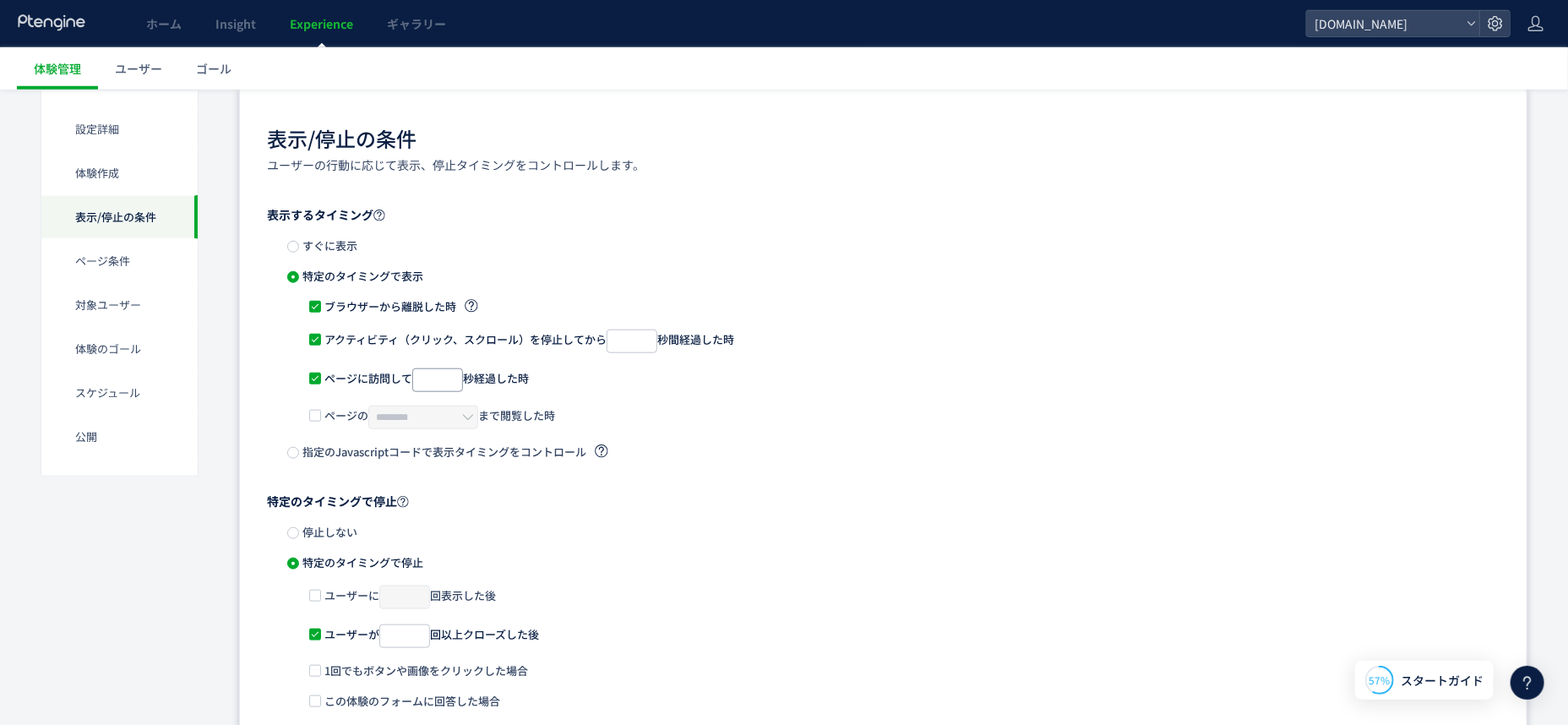
click at [440, 375] on input "**" at bounding box center [438, 379] width 50 height 23
click at [333, 245] on span "すぐに表示" at bounding box center [328, 245] width 58 height 16
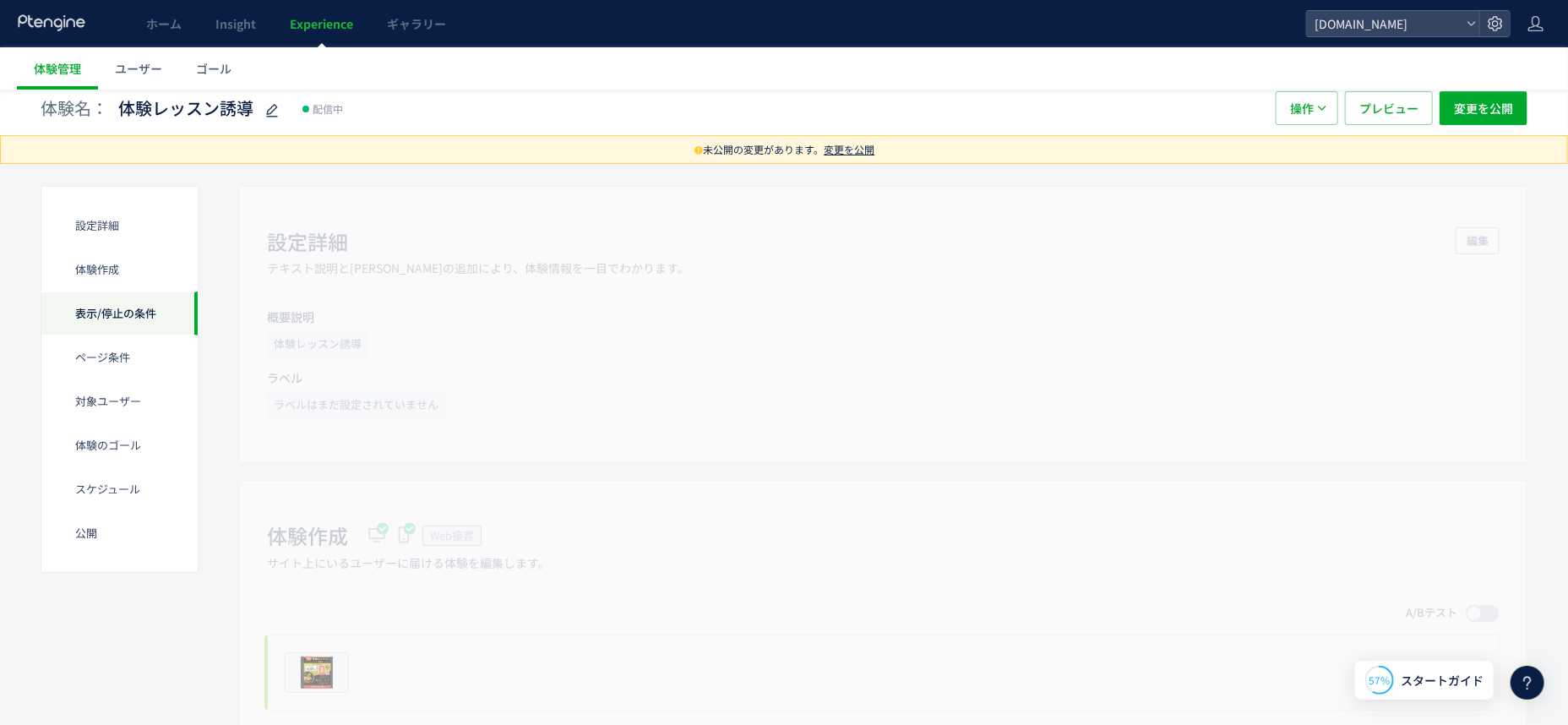
scroll to position [0, 0]
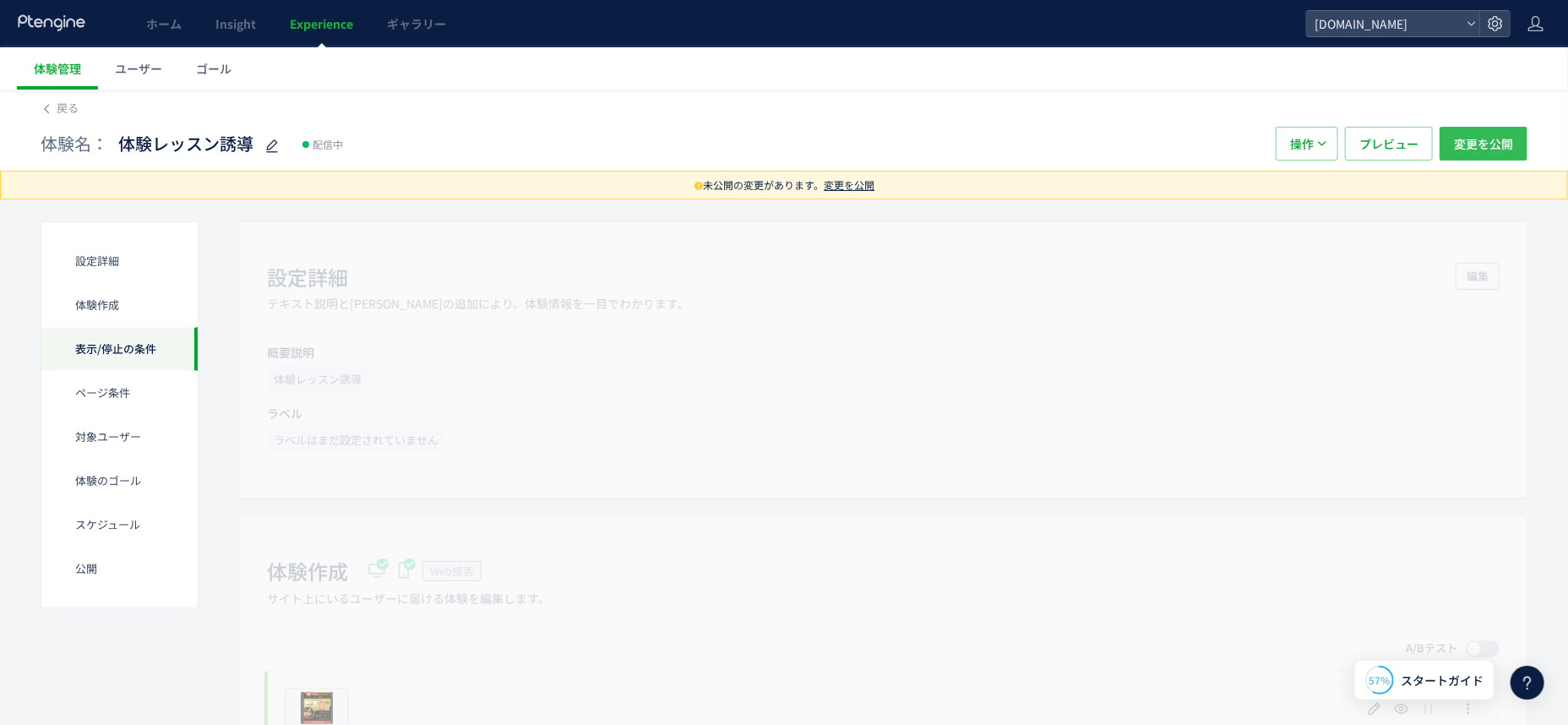
click at [1454, 156] on span "変更を公開" at bounding box center [1484, 144] width 59 height 34
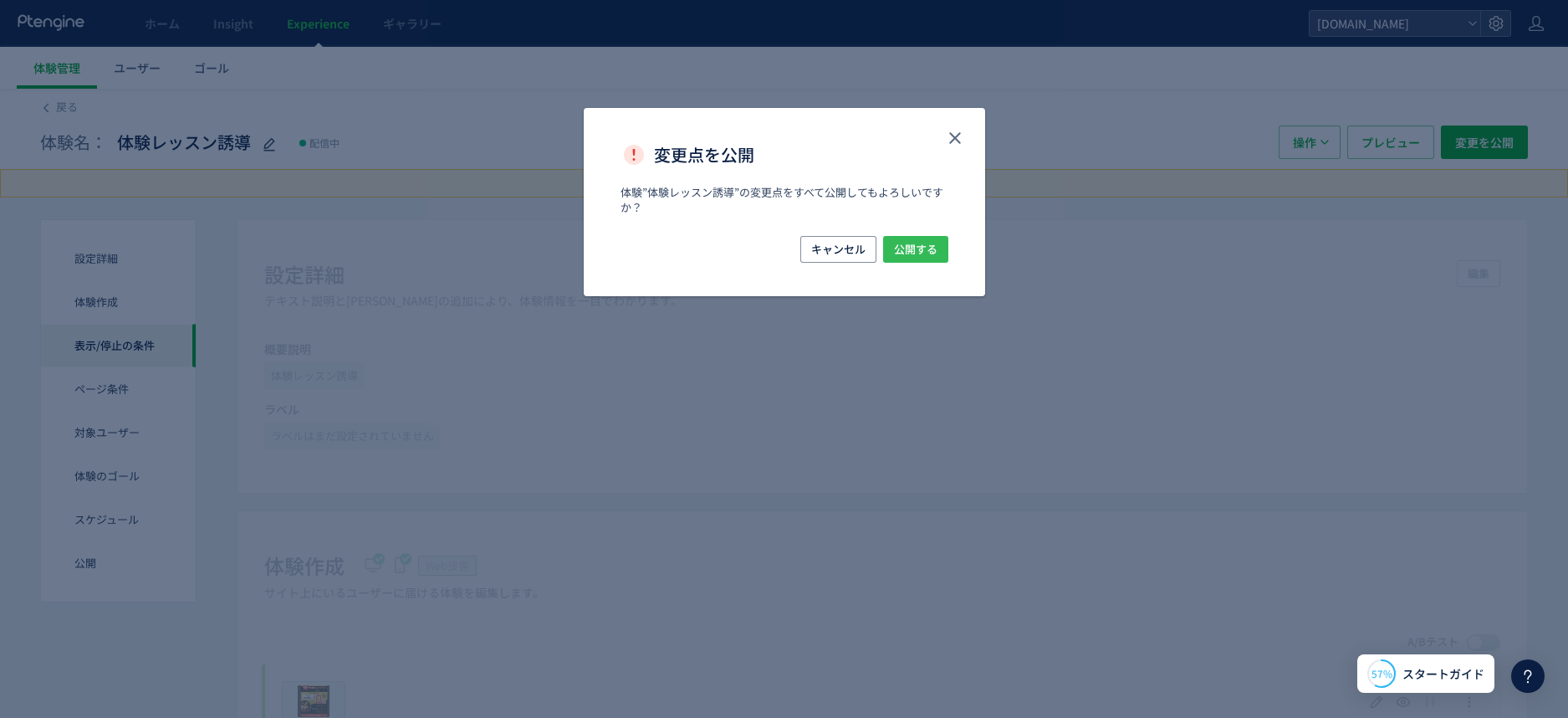
click at [936, 250] on span "公開する" at bounding box center [916, 249] width 43 height 27
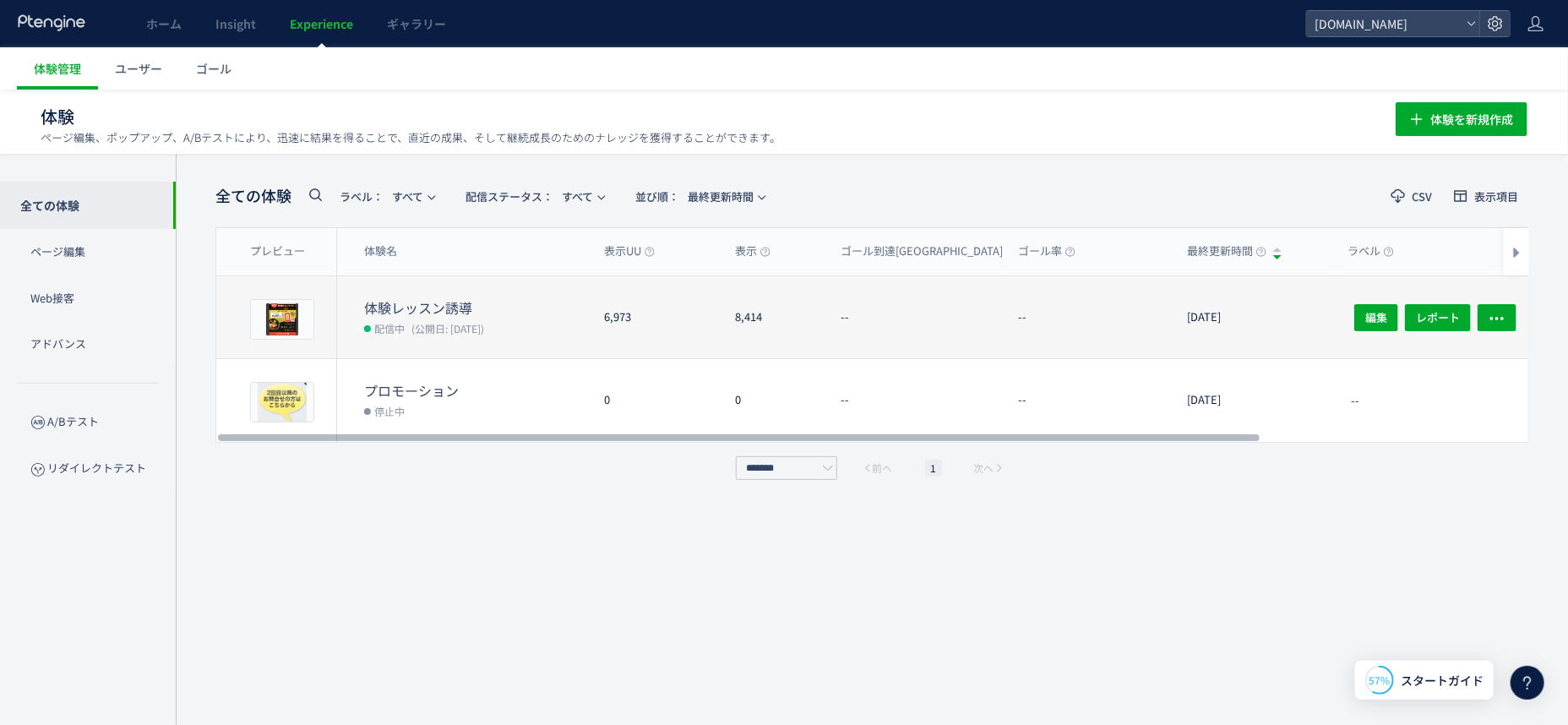
click at [386, 299] on dt "体験レッスン誘導" at bounding box center [477, 308] width 226 height 19
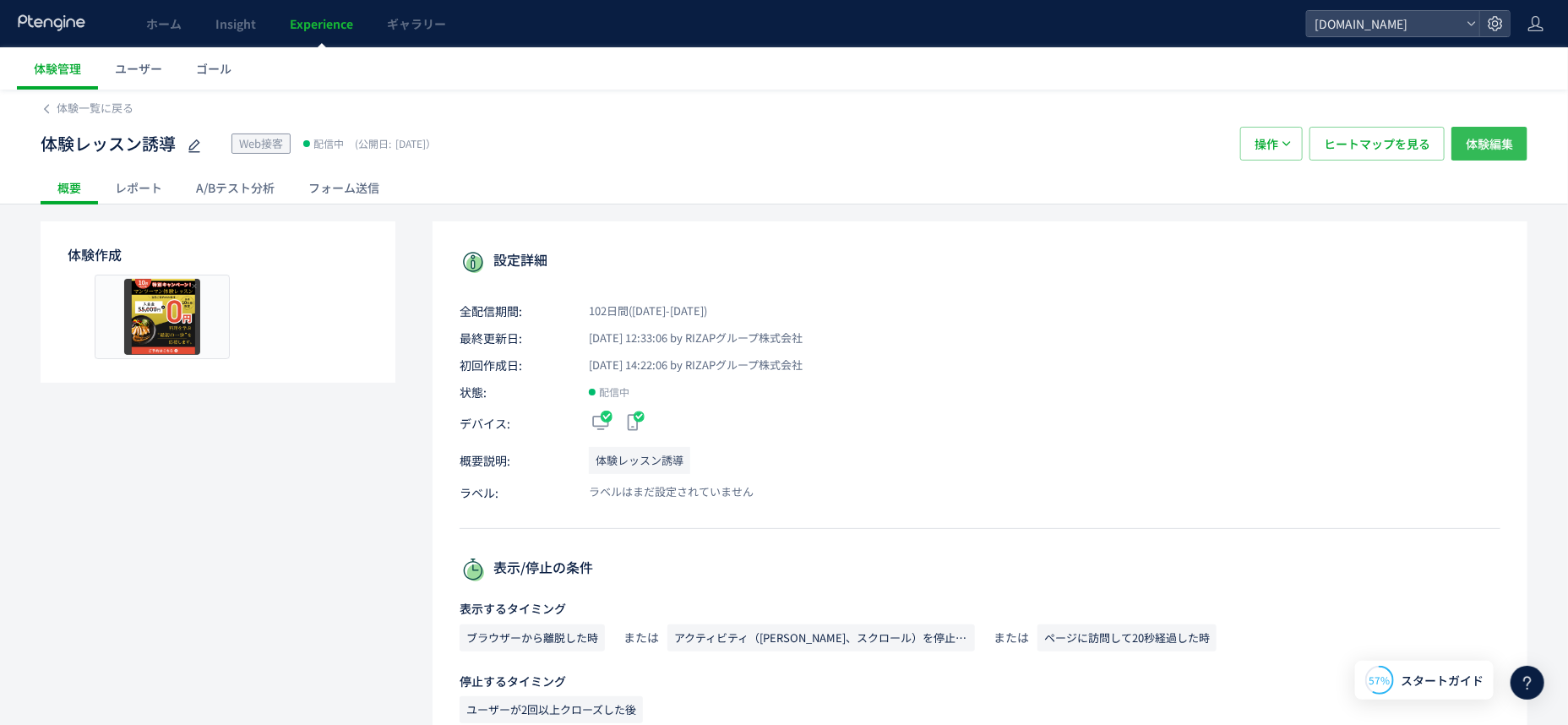
click at [1462, 144] on button "体験編集" at bounding box center [1489, 144] width 76 height 34
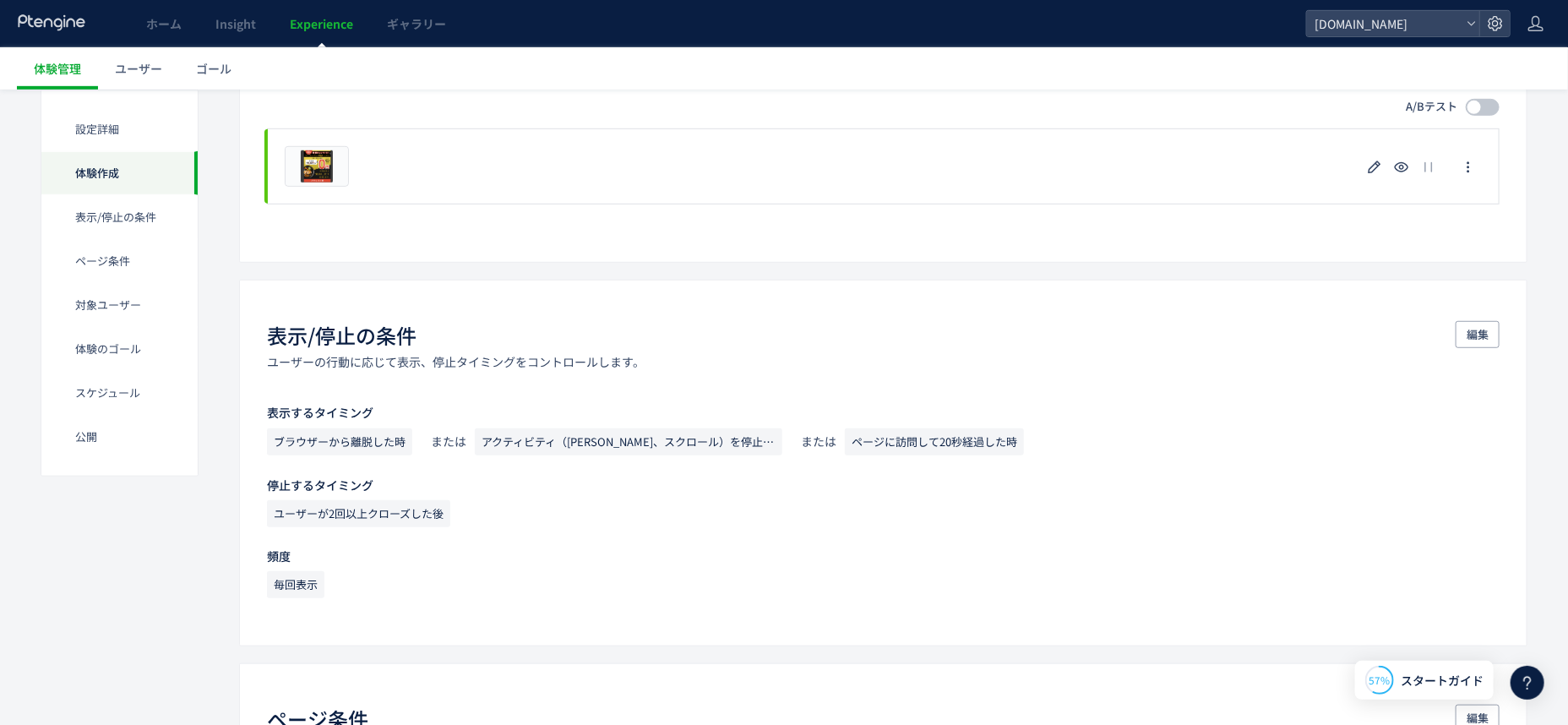
scroll to position [528, 0]
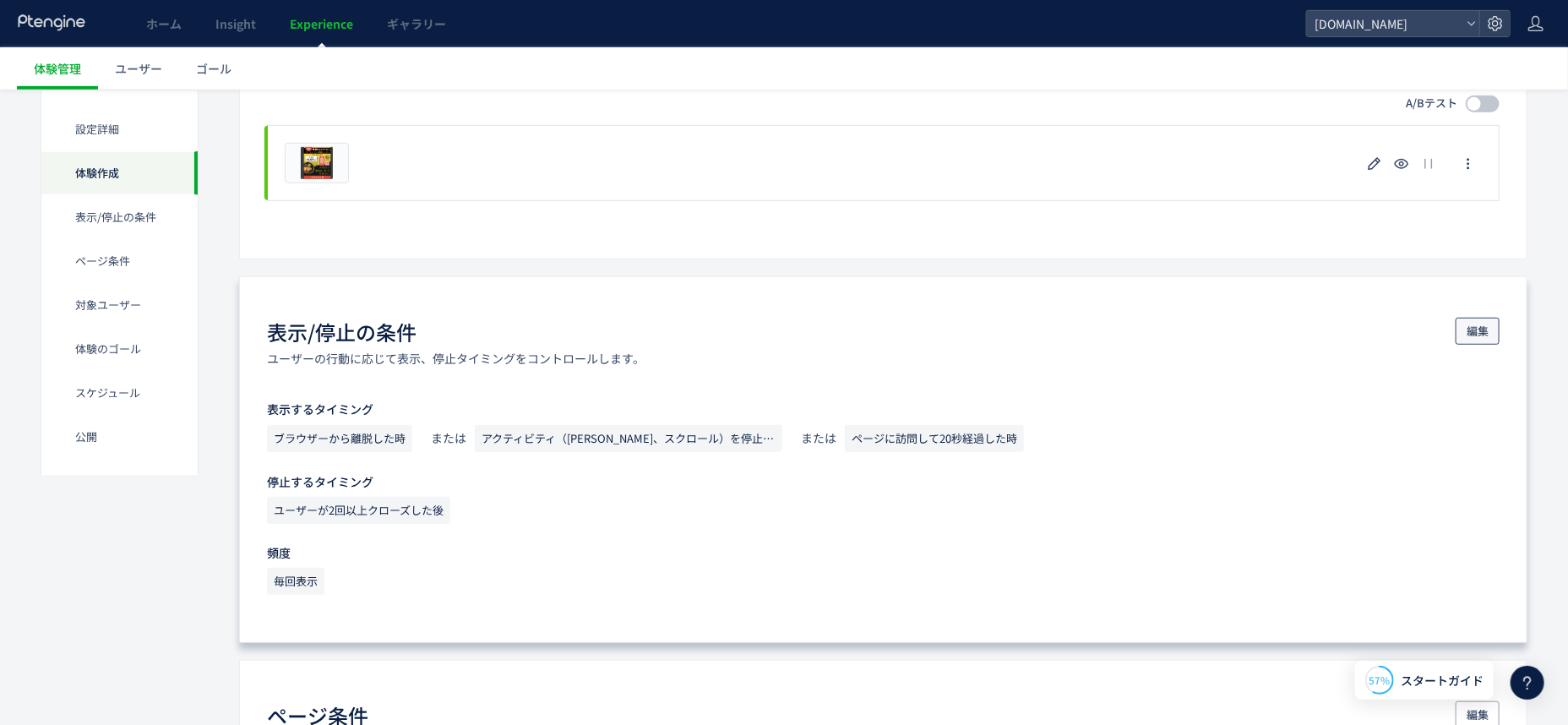
click at [1483, 334] on span "編集" at bounding box center [1477, 331] width 22 height 27
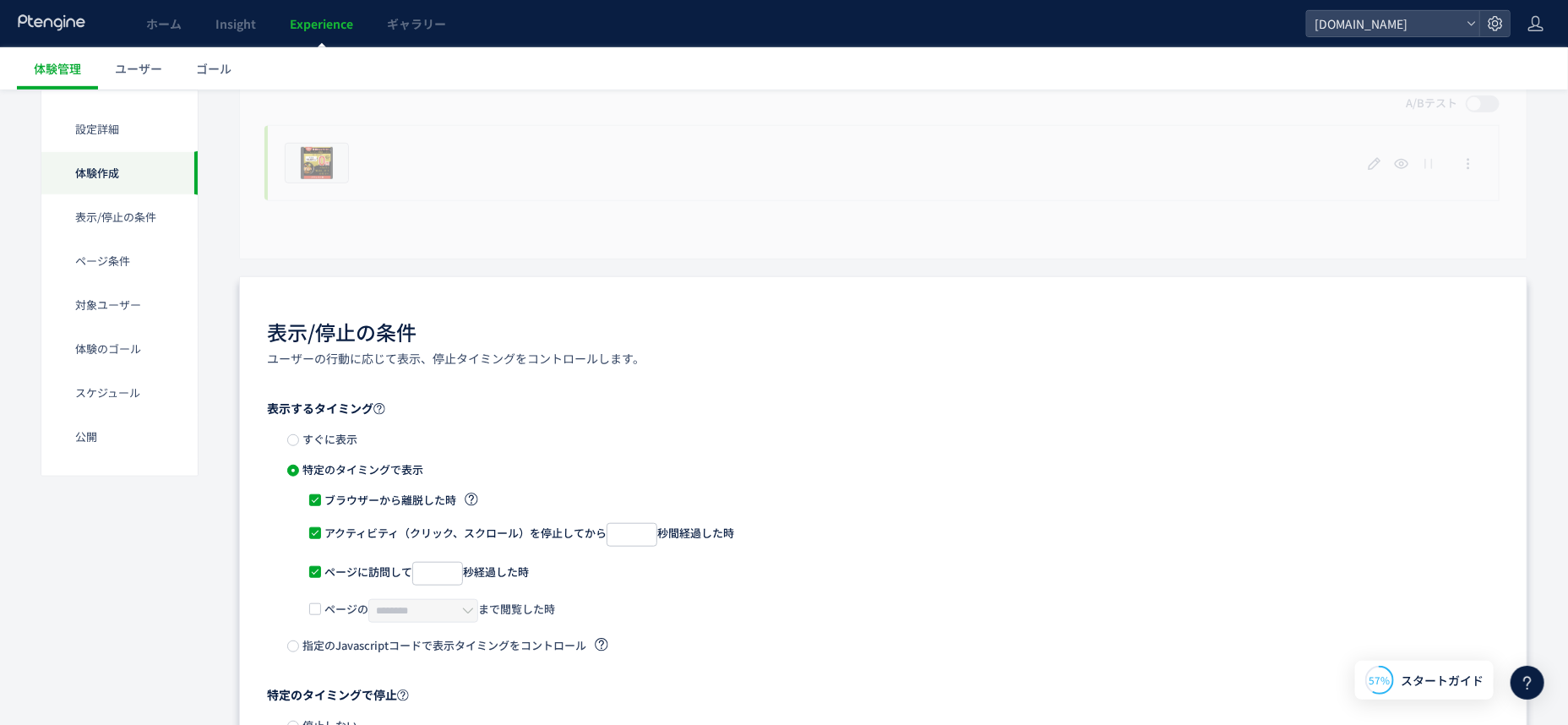
click at [317, 442] on span "すぐに表示" at bounding box center [328, 439] width 58 height 16
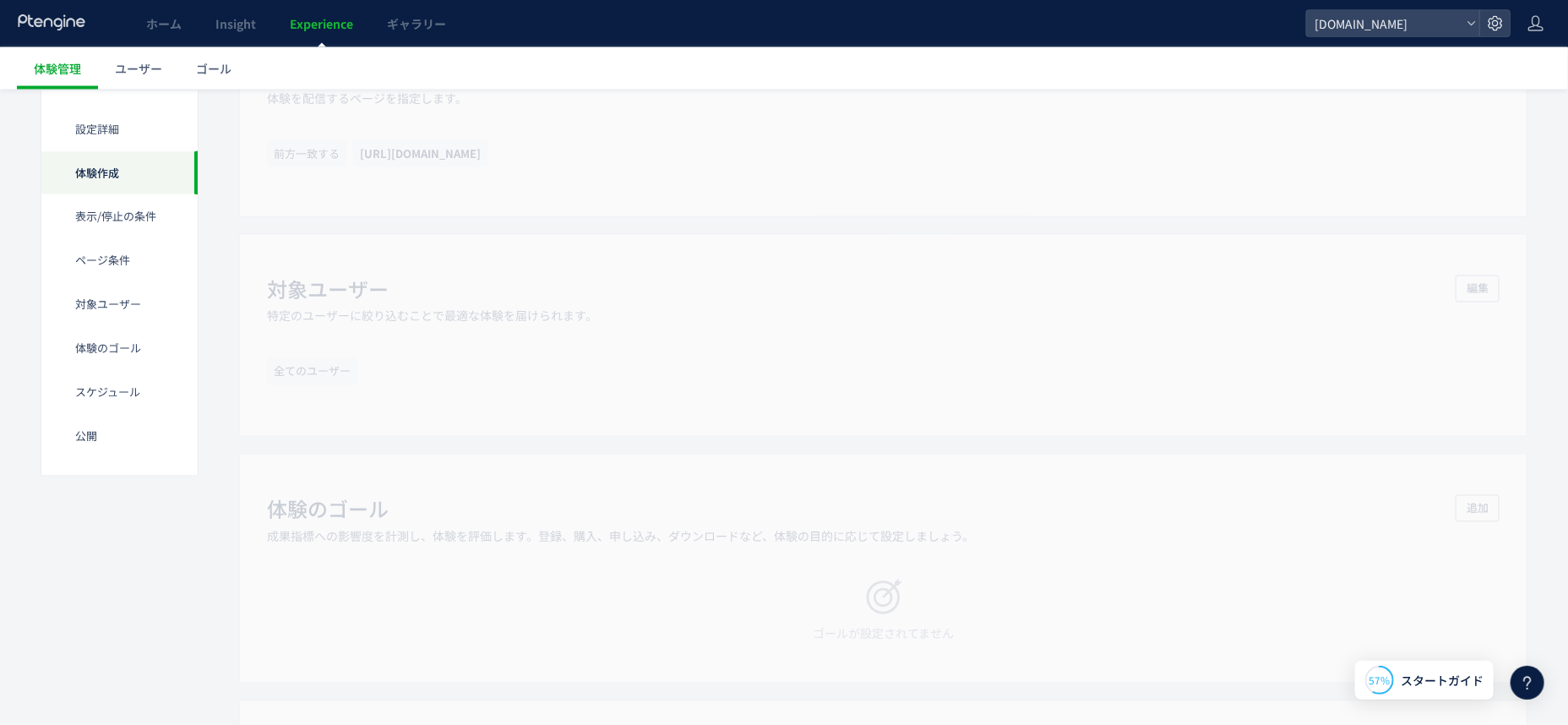
scroll to position [1056, 0]
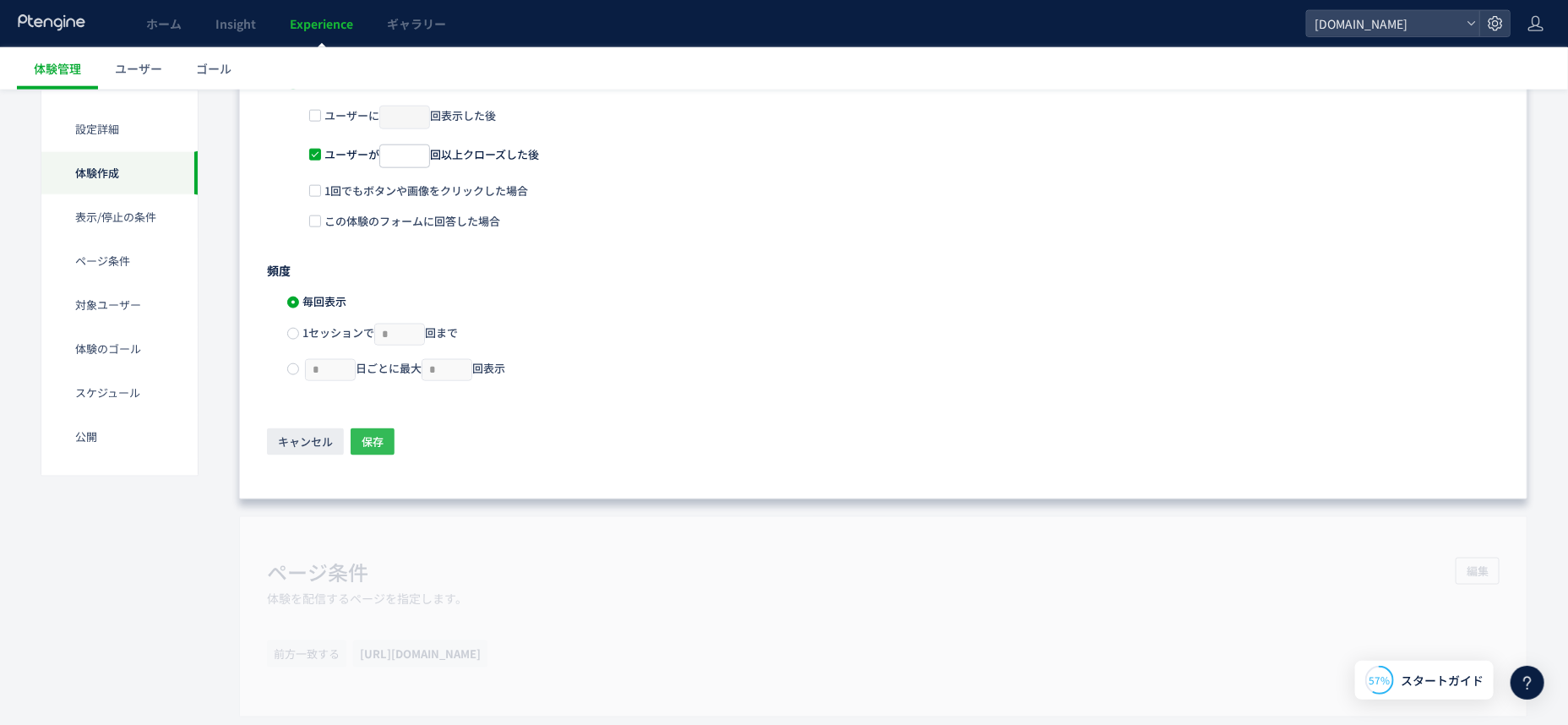
click at [363, 433] on span "保存" at bounding box center [372, 441] width 22 height 27
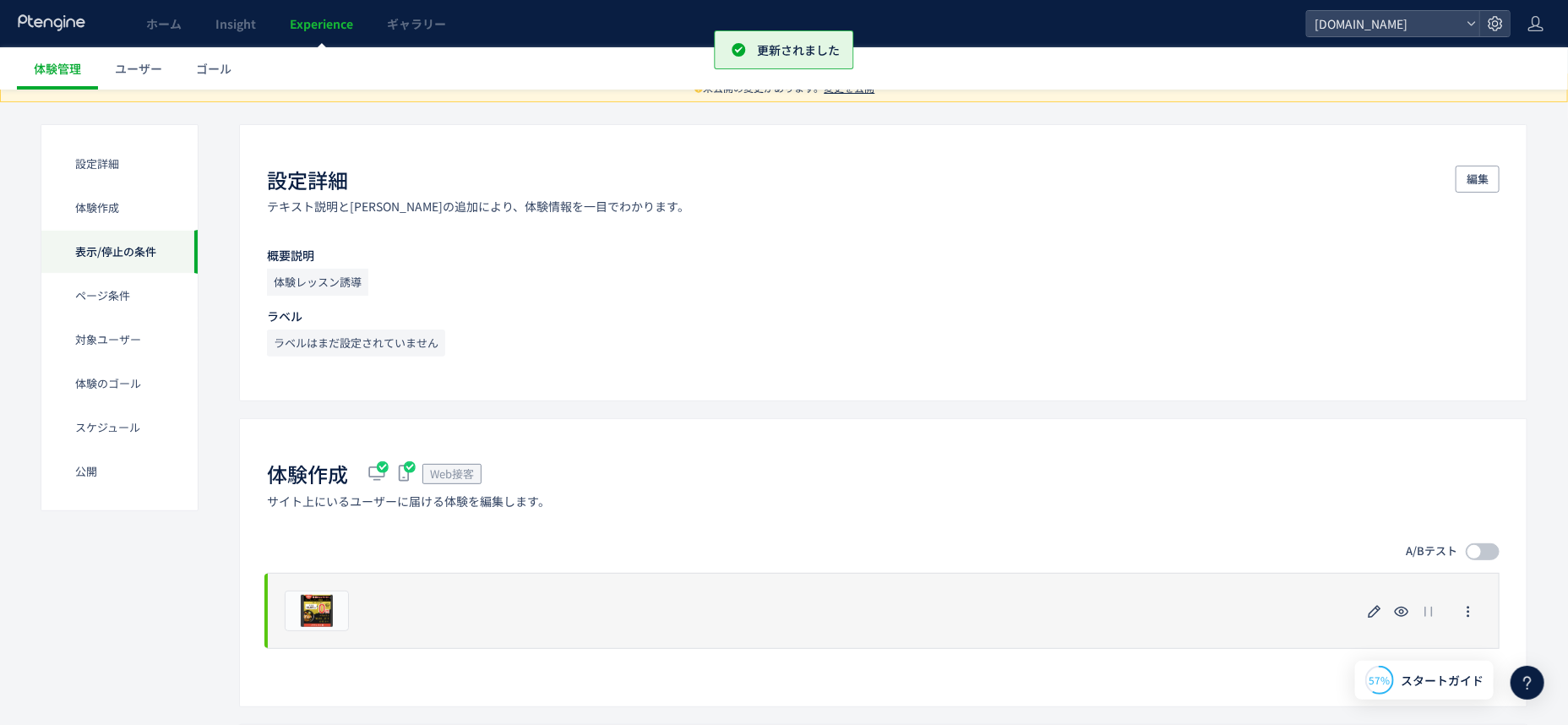
scroll to position [0, 0]
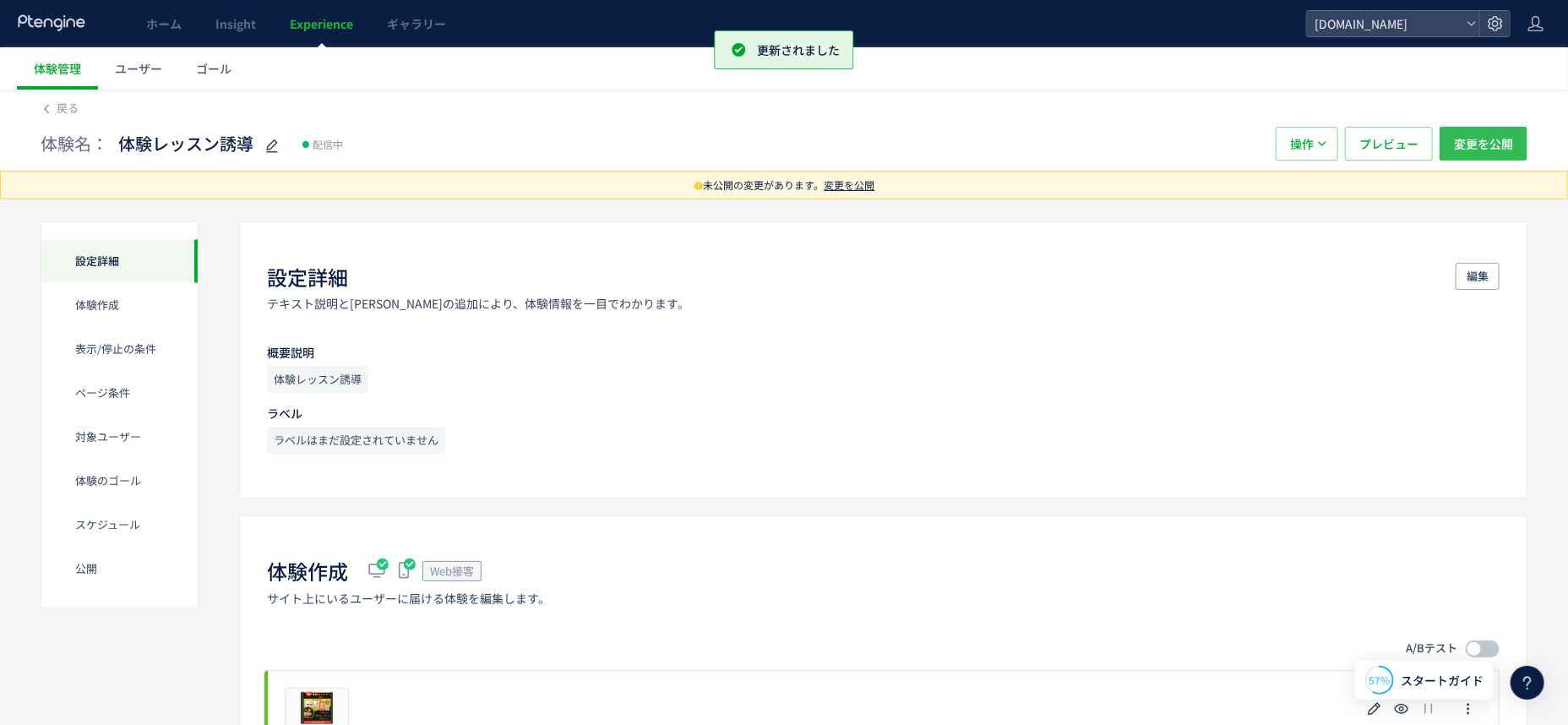
click at [1477, 146] on span "変更を公開" at bounding box center [1484, 144] width 59 height 34
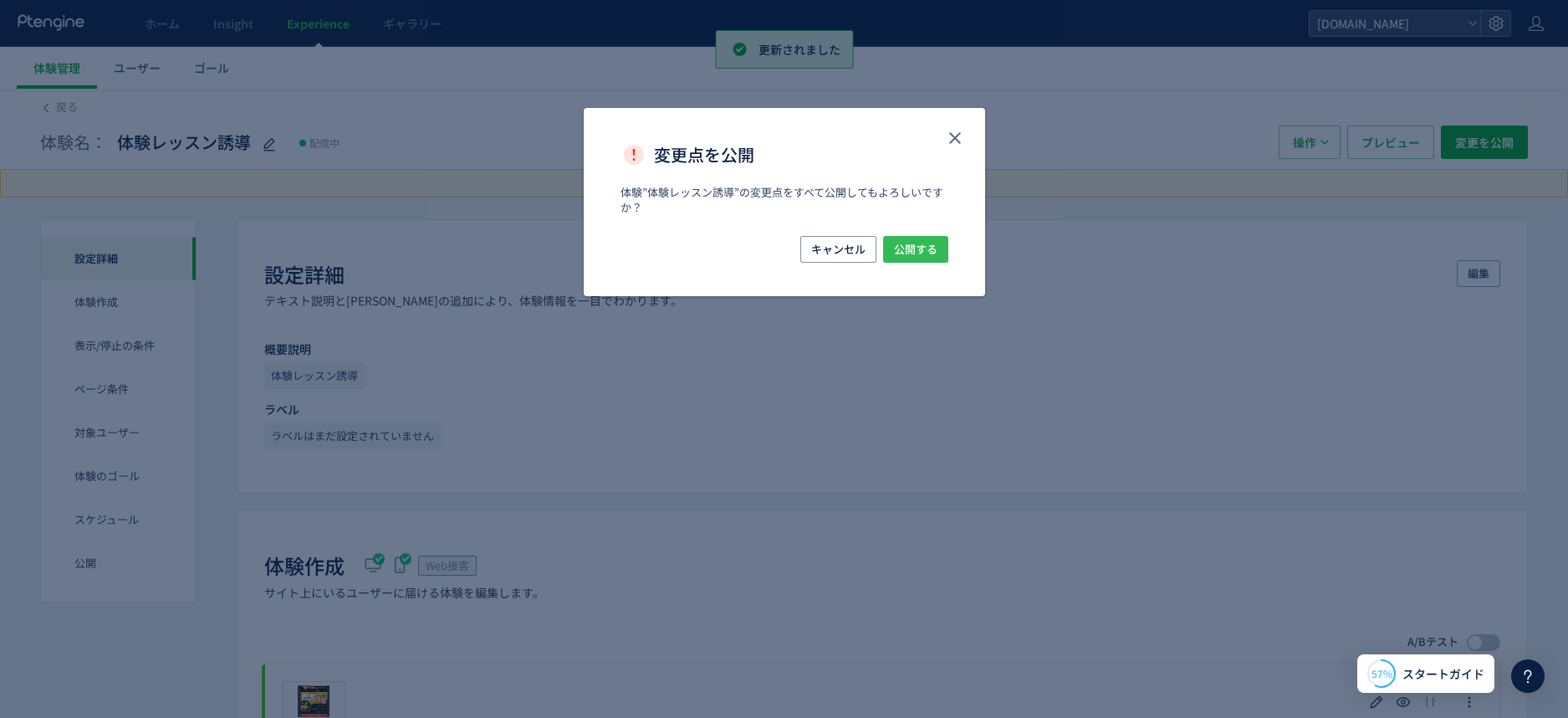
click at [905, 254] on span "公開する" at bounding box center [916, 249] width 43 height 27
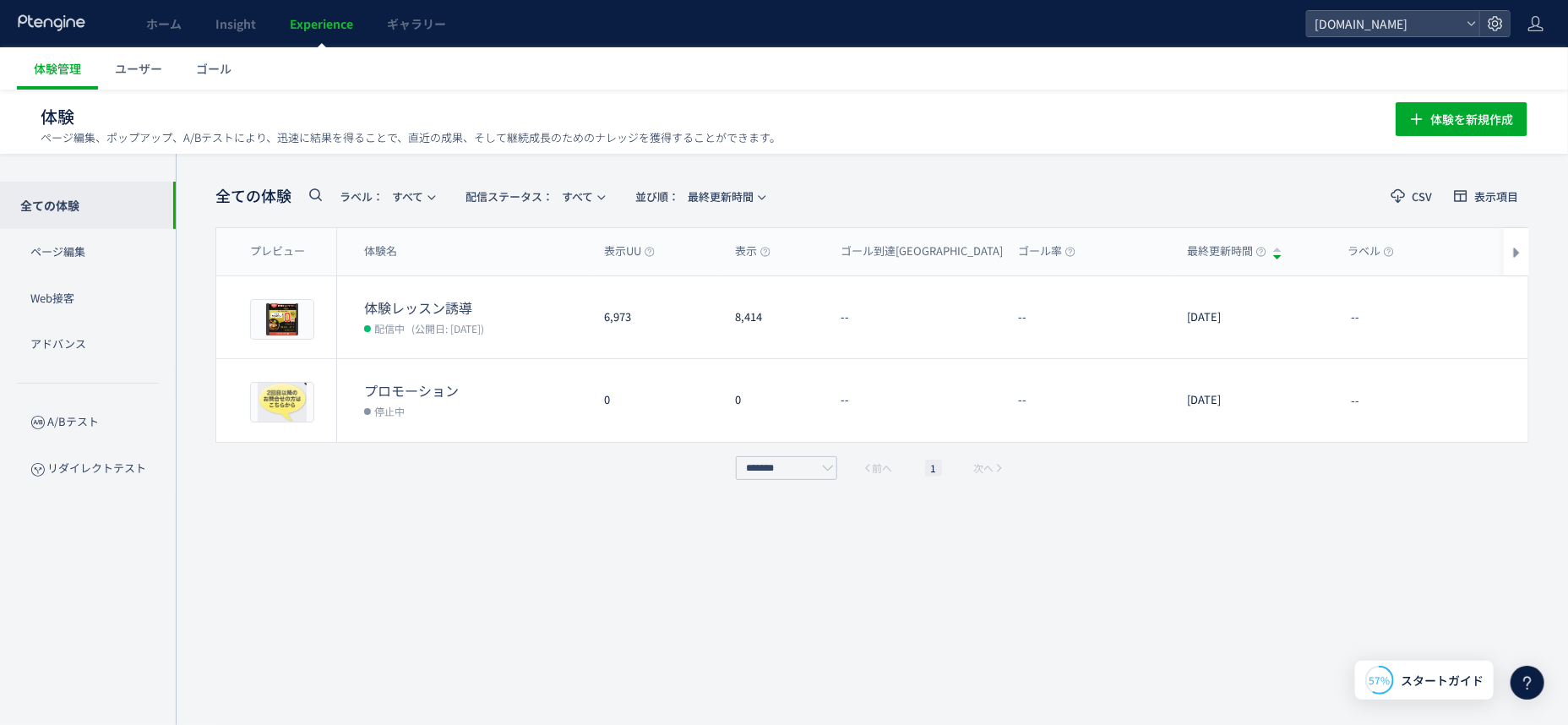
click at [1098, 621] on div "全ての体験 ラベル： すべて 配信ステータス​： すべて 並び順： 最終更新時間 CSV 表示項目 プレビュー 体験名 表示UU 表示 ゴール到達UU ゴール…" at bounding box center [872, 440] width 1314 height 520
